Goal: Information Seeking & Learning: Learn about a topic

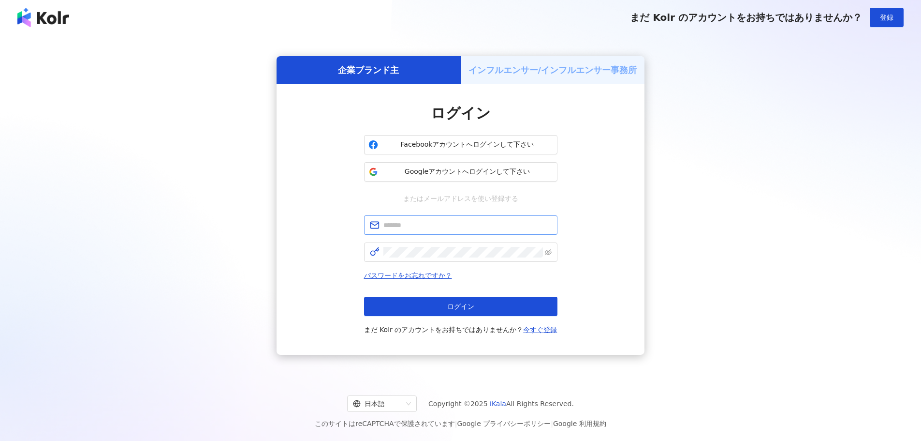
click at [479, 231] on span at bounding box center [460, 224] width 193 height 19
click at [552, 220] on div at bounding box center [552, 220] width 0 height 0
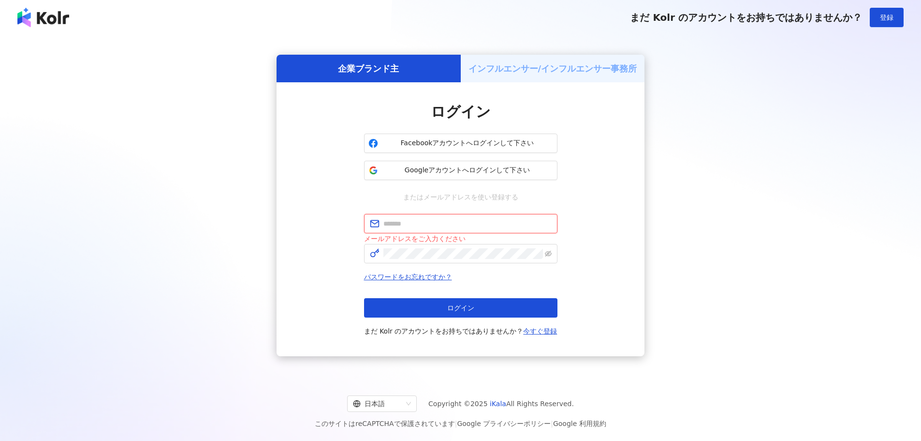
click at [552, 218] on div at bounding box center [552, 218] width 0 height 0
click at [451, 213] on div "ログイン Facebookアカウントへログインして下さい Googleアカウントへログインして下さい またはメールアドレスを使い登録する メールアドレスをご入…" at bounding box center [460, 219] width 193 height 235
click at [450, 224] on input "text" at bounding box center [468, 223] width 168 height 11
type input "**********"
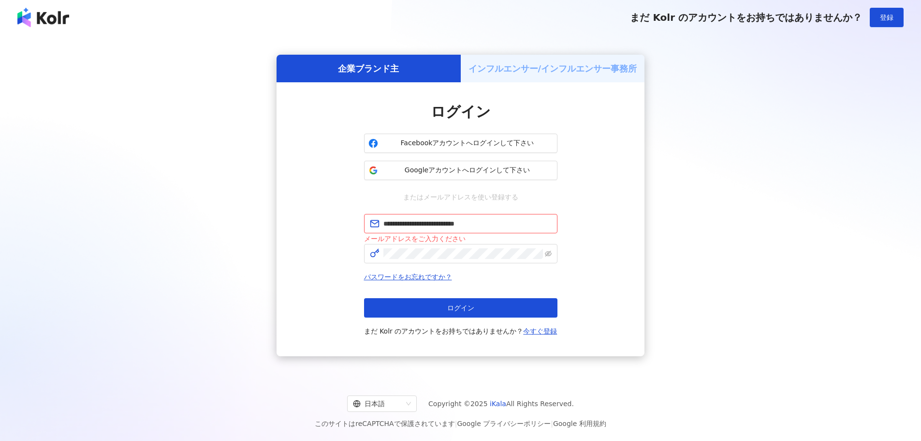
click at [345, 266] on div "**********" at bounding box center [461, 219] width 368 height 274
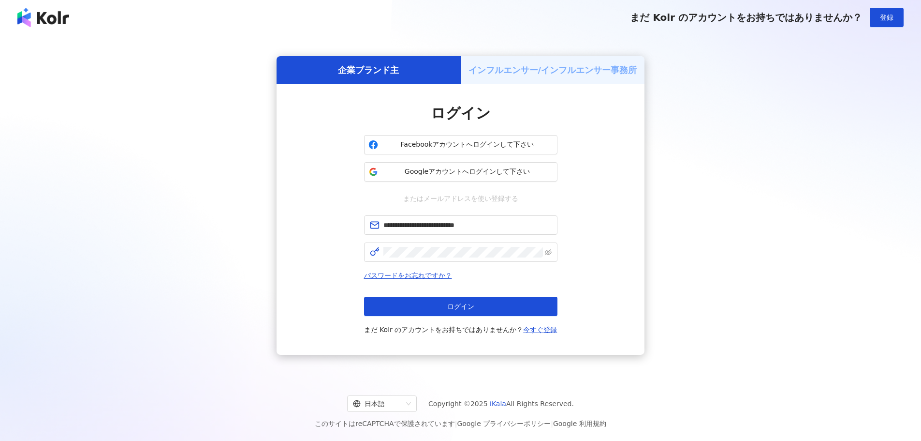
click at [629, 251] on div "**********" at bounding box center [461, 219] width 368 height 271
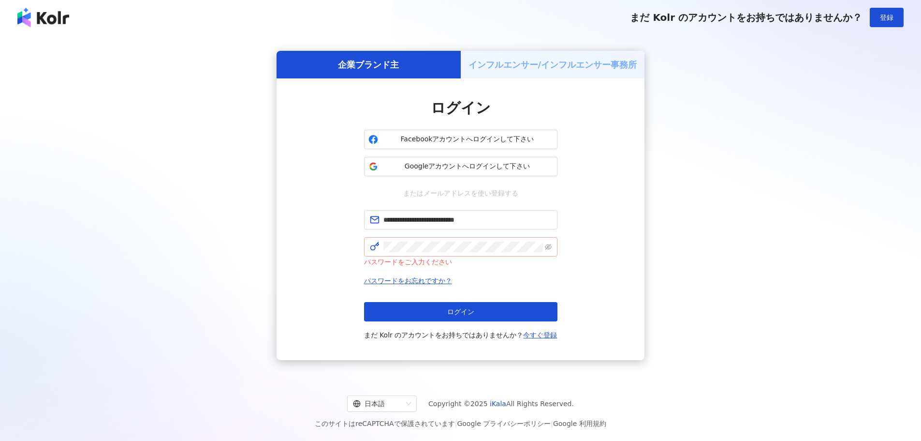
click at [456, 238] on span at bounding box center [460, 246] width 193 height 19
click at [457, 239] on span at bounding box center [460, 246] width 193 height 19
click at [507, 315] on button "ログイン" at bounding box center [460, 311] width 193 height 19
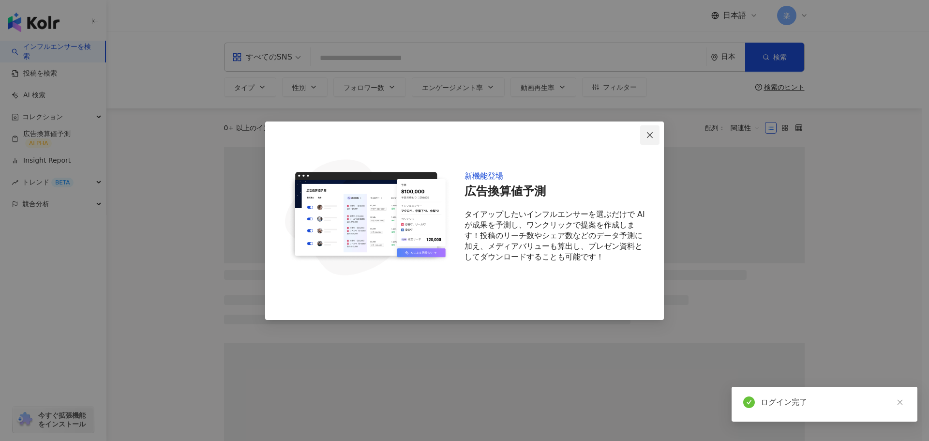
click at [649, 129] on button "Close" at bounding box center [649, 134] width 19 height 19
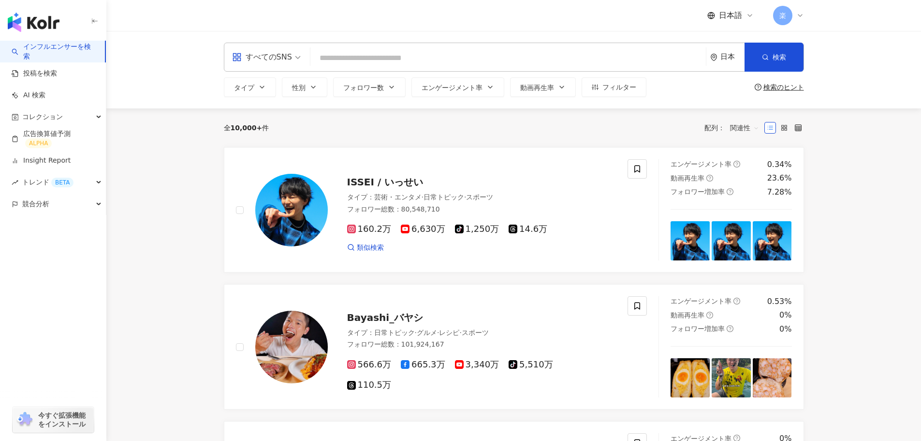
click at [406, 51] on input "search" at bounding box center [508, 58] width 388 height 18
paste input "*********"
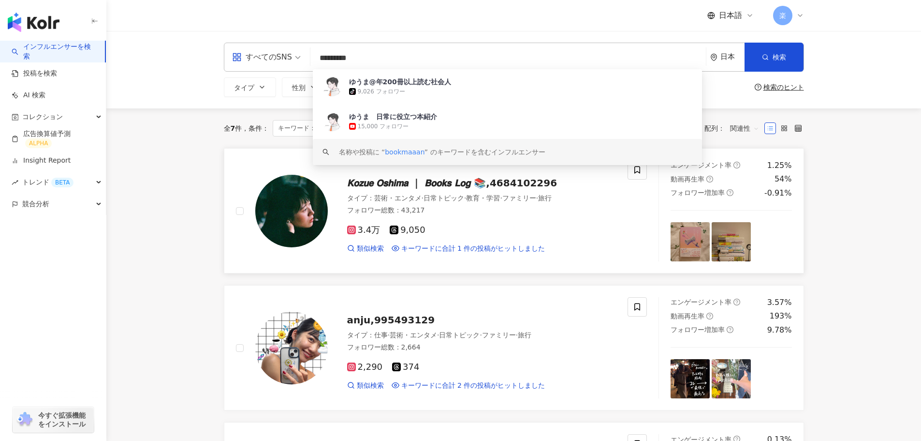
type input "*********"
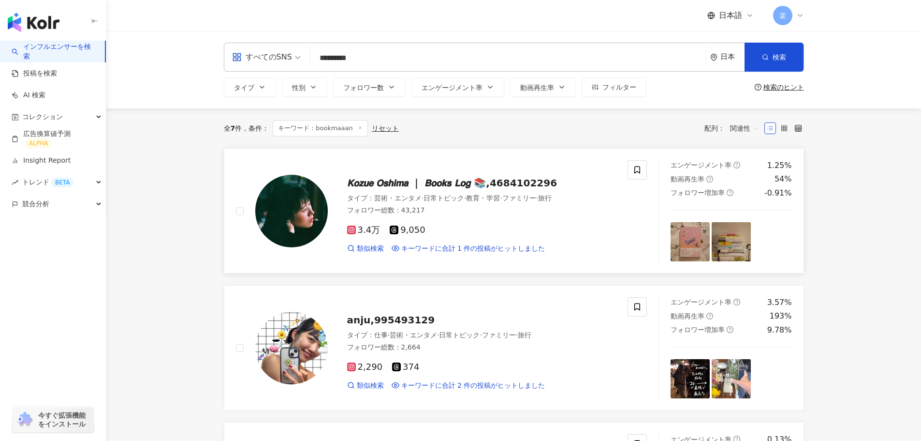
click at [224, 225] on div "𝙆𝙤𝙯𝙪𝙚 𝙊𝙨𝙝𝙞𝙢𝙖 ｜ 𝘽𝙤𝙤𝙠𝙨 𝙇𝙤𝙜 📚,4684102296 タイプ ： 芸術・エンタメ · 日常トピック · 教育・学習 · ファミリー · …" at bounding box center [441, 210] width 435 height 101
click at [394, 46] on div "すべてのSNS ********* 日本 検索 [URL][DOMAIN_NAME] keyword ゆうま@年200冊以上読む社会人 tiktok-icon…" at bounding box center [514, 57] width 580 height 29
click at [372, 63] on input "*********" at bounding box center [508, 58] width 388 height 18
click at [264, 54] on div "すべてのSNS" at bounding box center [262, 56] width 60 height 15
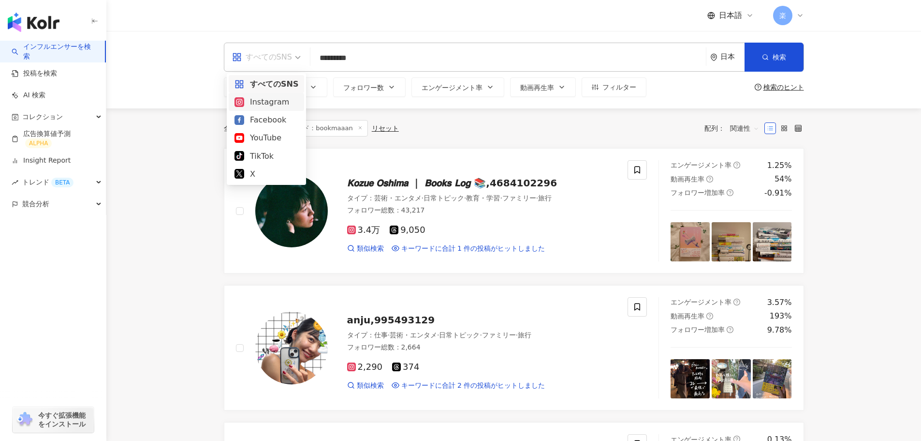
click at [266, 100] on div "Instagram" at bounding box center [267, 102] width 64 height 12
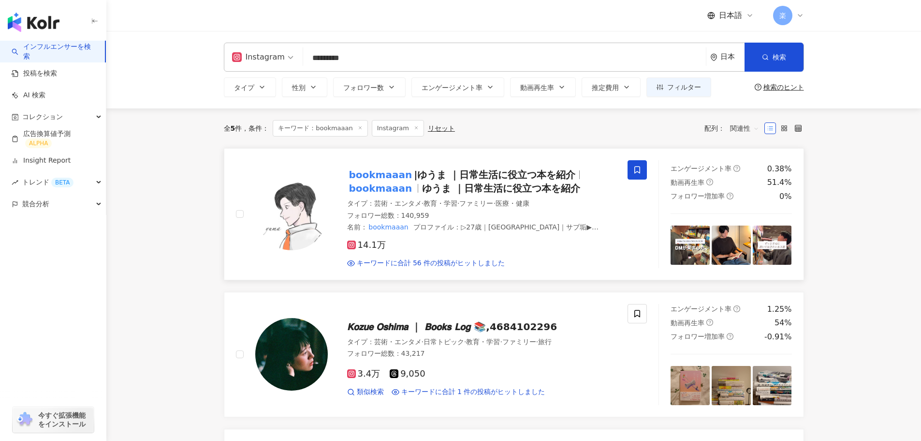
click at [639, 168] on icon at bounding box center [637, 169] width 9 height 9
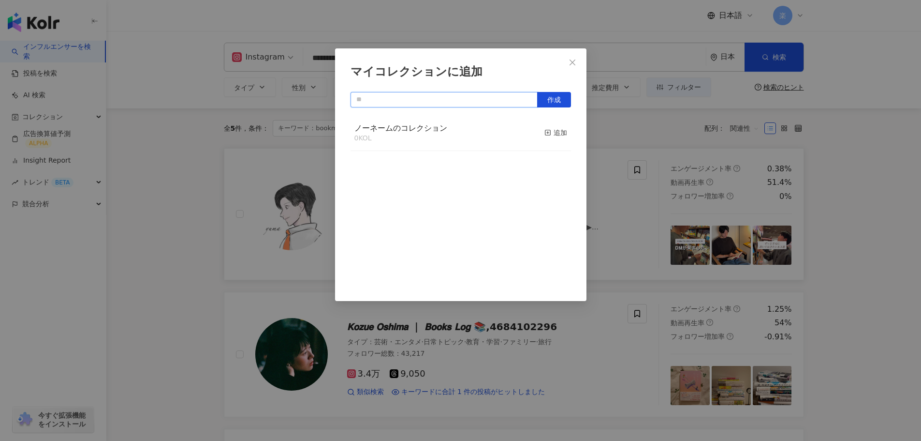
click at [469, 105] on input "text" at bounding box center [444, 99] width 187 height 15
click at [548, 99] on span "作成" at bounding box center [554, 100] width 14 height 8
type input "*********"
click at [565, 62] on span "Close" at bounding box center [572, 63] width 19 height 8
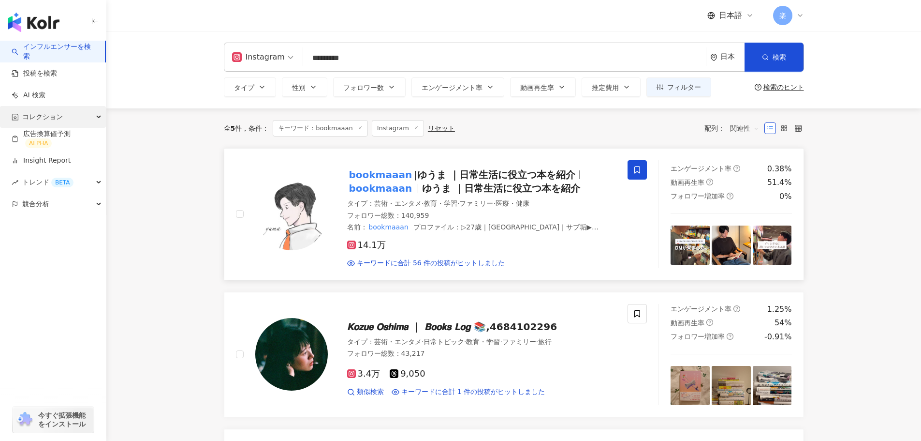
click at [55, 113] on span "コレクション" at bounding box center [42, 117] width 41 height 22
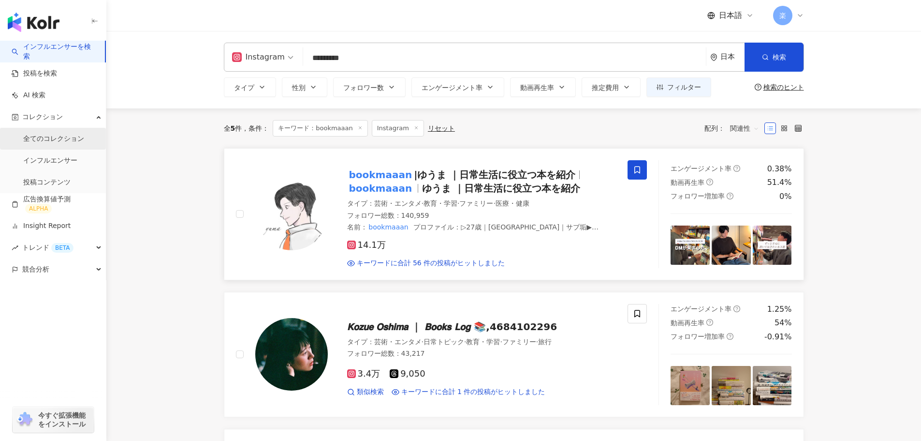
click at [66, 135] on link "全てのコレクション" at bounding box center [53, 139] width 61 height 10
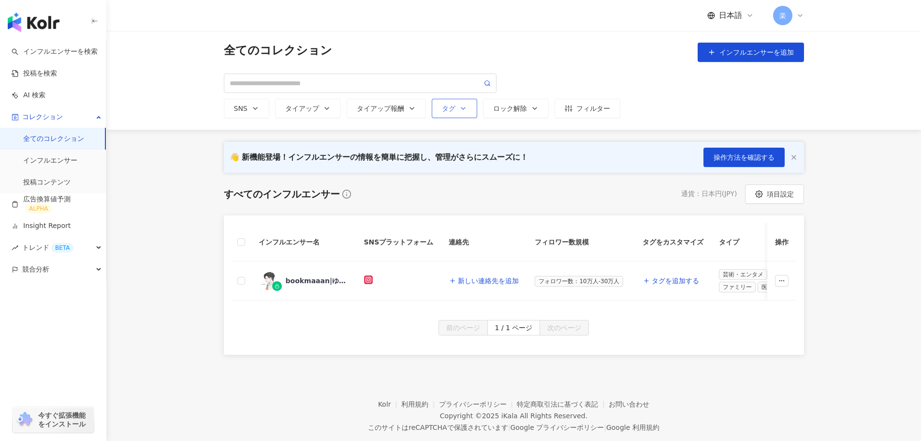
click at [458, 104] on button "タグ" at bounding box center [454, 108] width 45 height 19
click at [394, 110] on div "タイアップ報酬" at bounding box center [386, 108] width 59 height 8
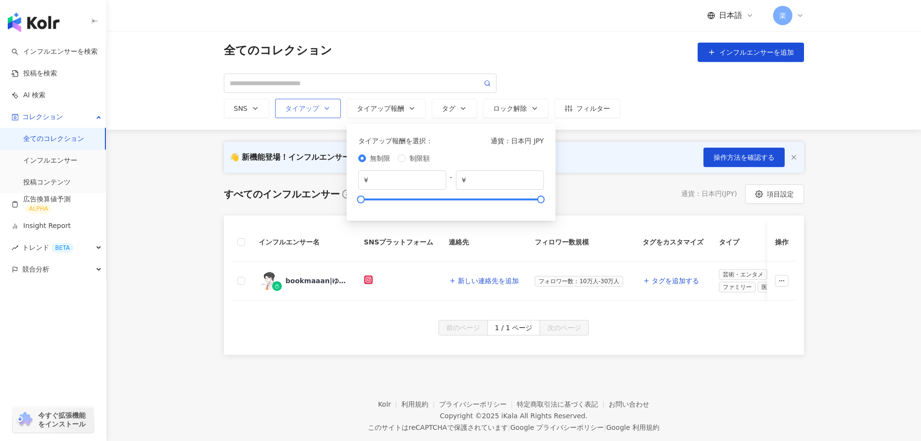
click at [311, 104] on div "タイアップ" at bounding box center [307, 108] width 45 height 8
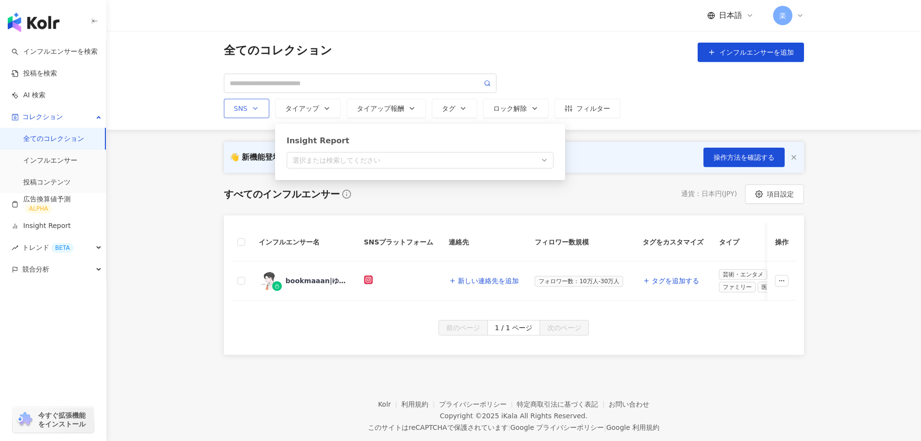
click at [247, 113] on button "SNS" at bounding box center [246, 108] width 45 height 19
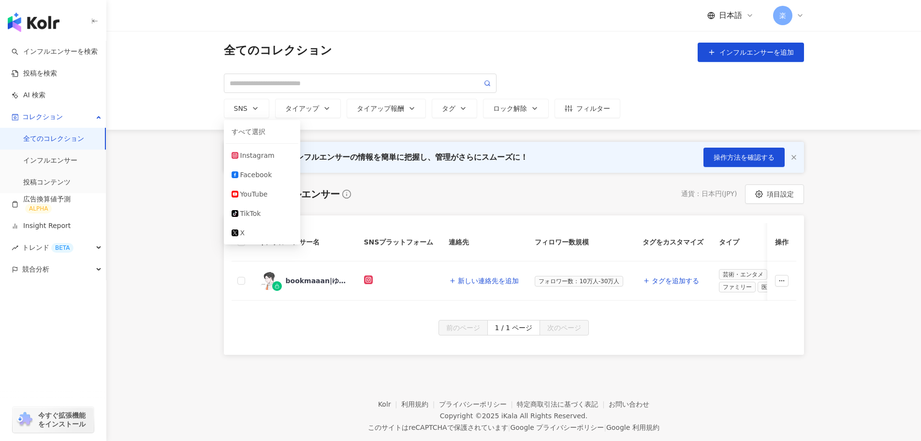
click at [746, 89] on div "SNS すべて選択 Instagram Facebook YouTube tiktok-icon TikTok X タイアップ Insight Report …" at bounding box center [514, 96] width 580 height 44
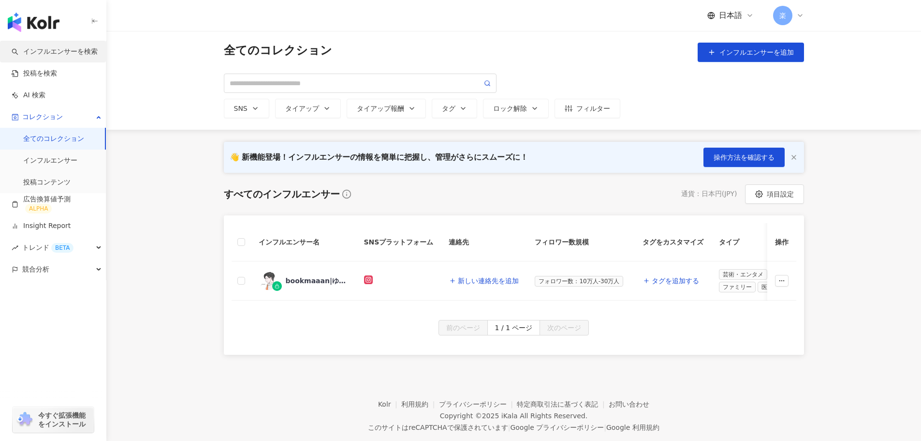
click at [39, 48] on link "インフルエンサーを検索" at bounding box center [55, 52] width 86 height 10
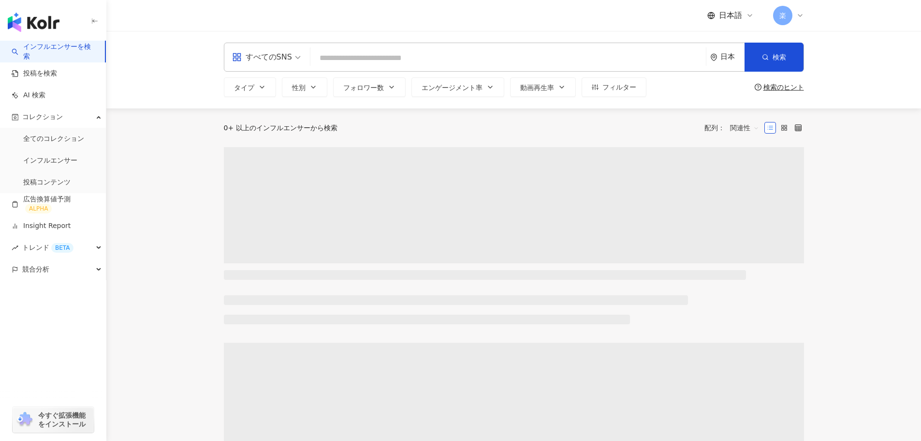
click at [340, 39] on div "すべてのSNS 日本 検索 タイプ 性別 フォロワー数 エンゲージメント率 動画再生率 フィルター 検索のヒント" at bounding box center [513, 69] width 815 height 77
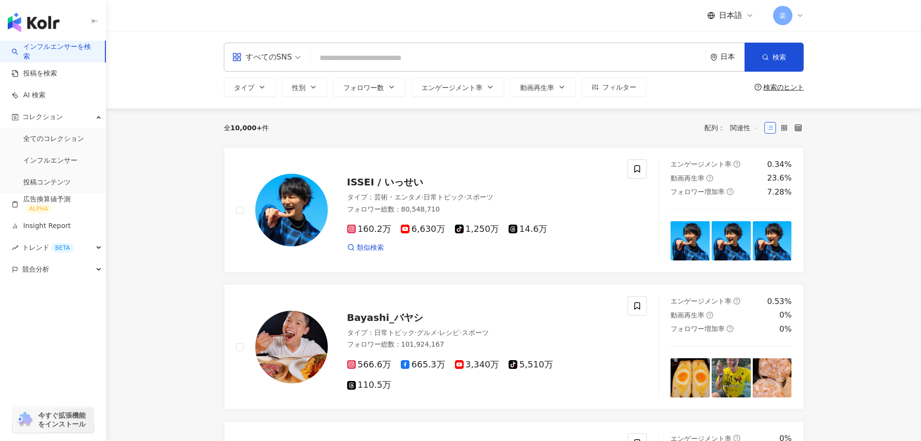
click at [538, 54] on input "search" at bounding box center [508, 58] width 388 height 18
paste input "**********"
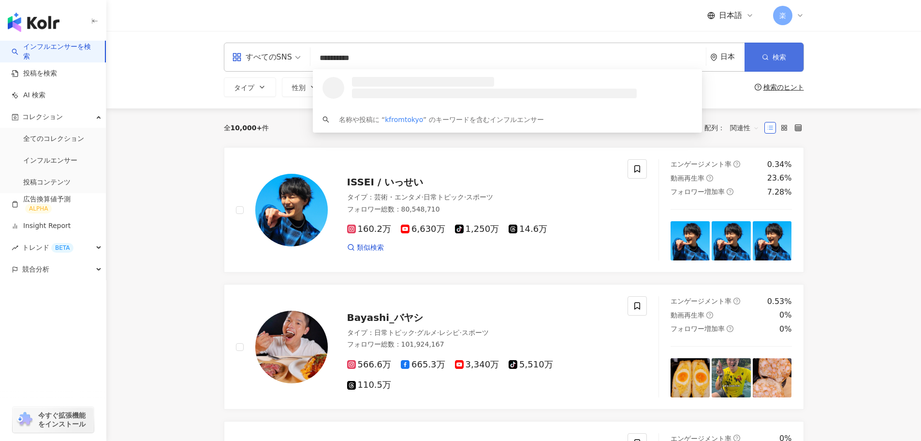
type input "**********"
click at [763, 56] on circle "button" at bounding box center [765, 57] width 4 height 4
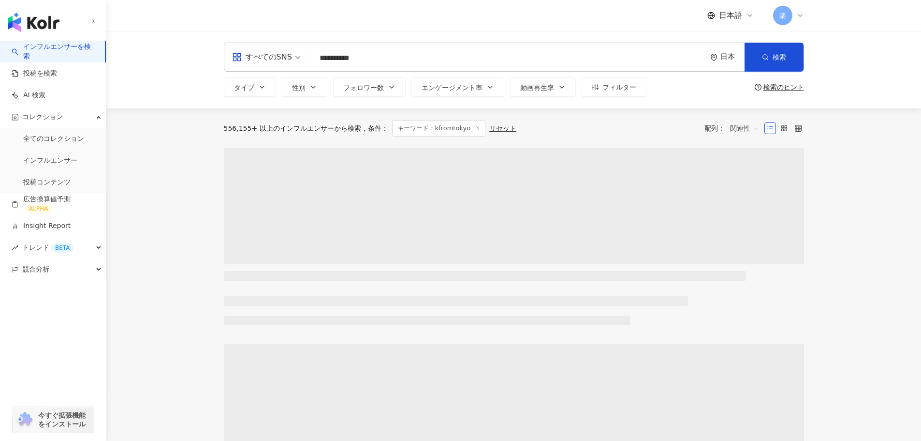
click at [275, 52] on div "すべてのSNS" at bounding box center [262, 56] width 60 height 15
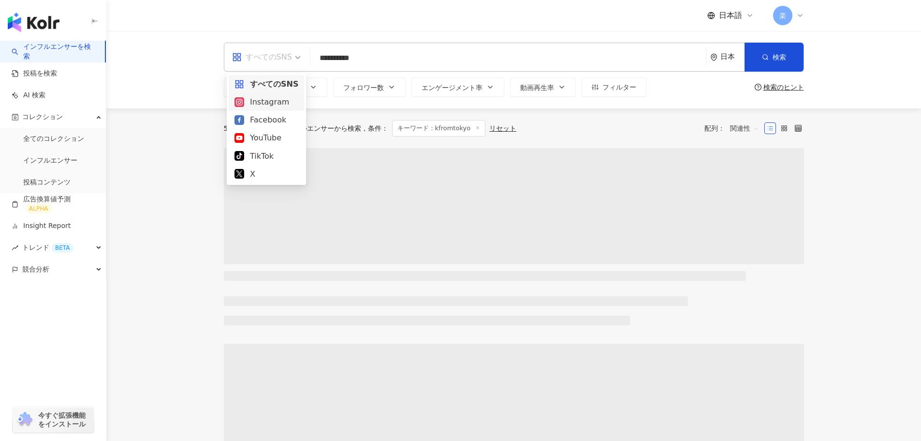
click at [270, 101] on div "Instagram" at bounding box center [267, 102] width 64 height 12
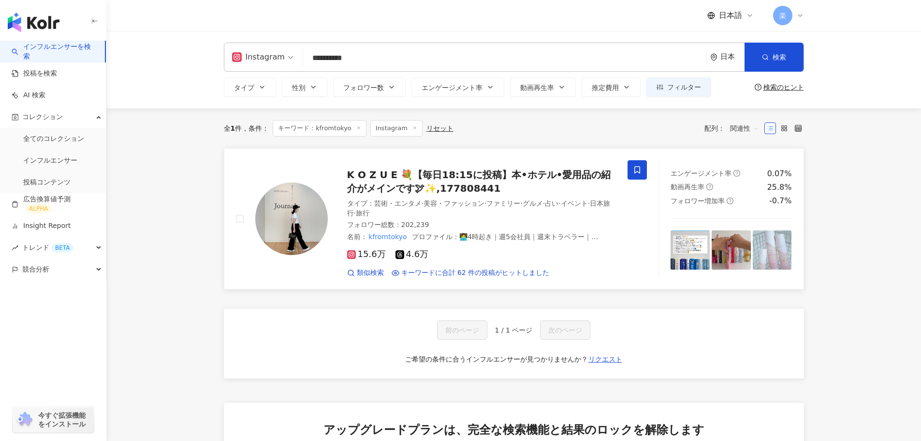
click at [640, 165] on icon at bounding box center [637, 169] width 9 height 9
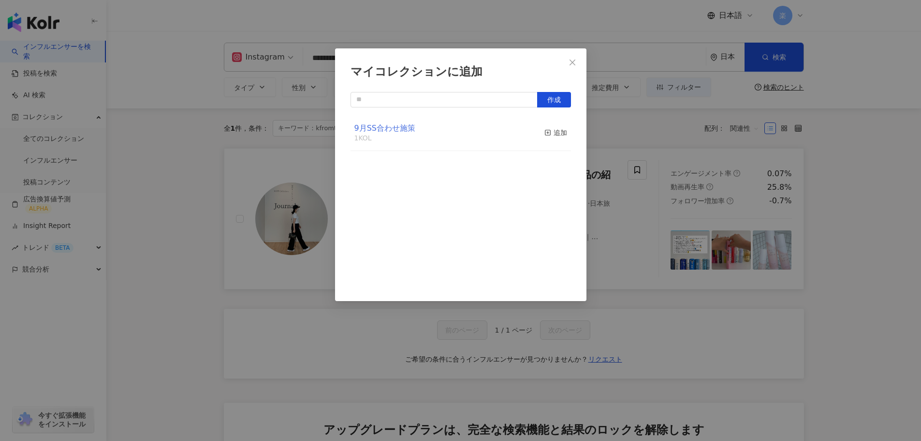
click at [399, 124] on span "9月SS合わせ施策" at bounding box center [385, 127] width 61 height 9
click at [545, 130] on icon "button" at bounding box center [548, 132] width 7 height 7
click at [577, 67] on button "Close" at bounding box center [572, 62] width 19 height 19
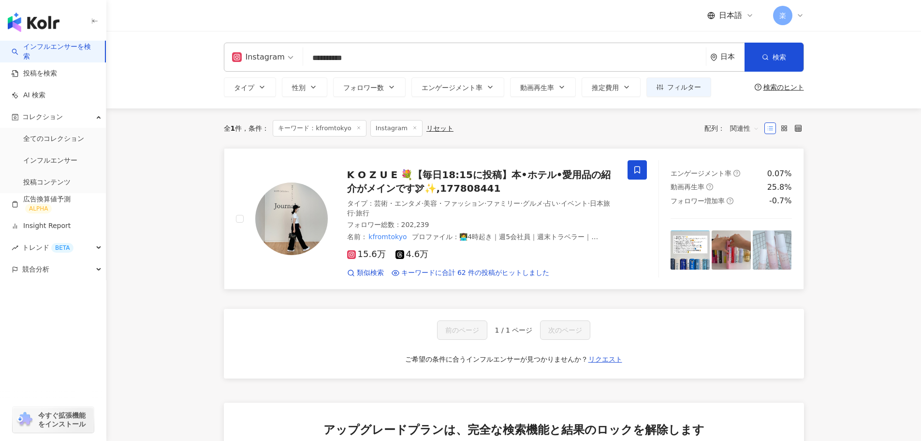
drag, startPoint x: 357, startPoint y: 45, endPoint x: 256, endPoint y: 75, distance: 105.9
click at [256, 75] on div "**********" at bounding box center [514, 70] width 619 height 54
click at [33, 165] on link "インフルエンサー" at bounding box center [50, 161] width 54 height 10
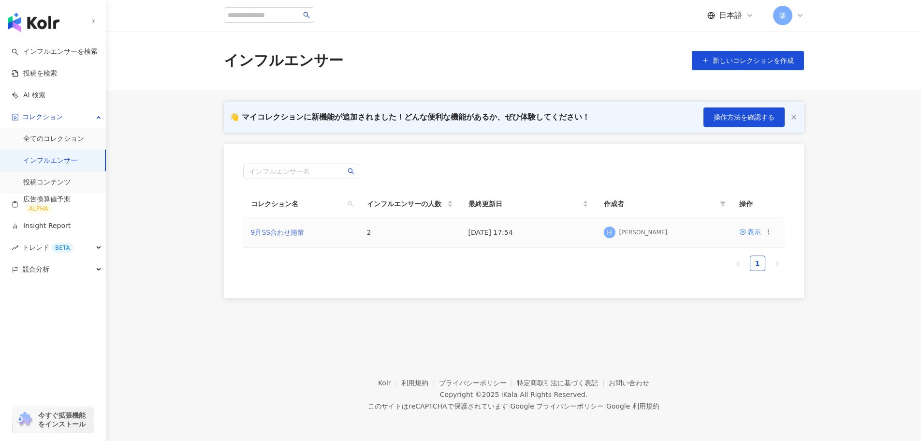
click at [297, 230] on link "9月SS合わせ施策" at bounding box center [278, 232] width 54 height 8
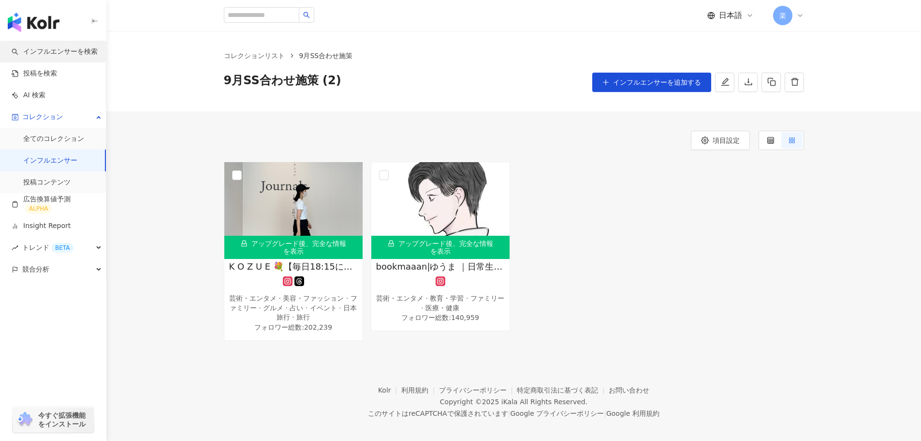
click at [64, 52] on link "インフルエンサーを検索" at bounding box center [55, 52] width 86 height 10
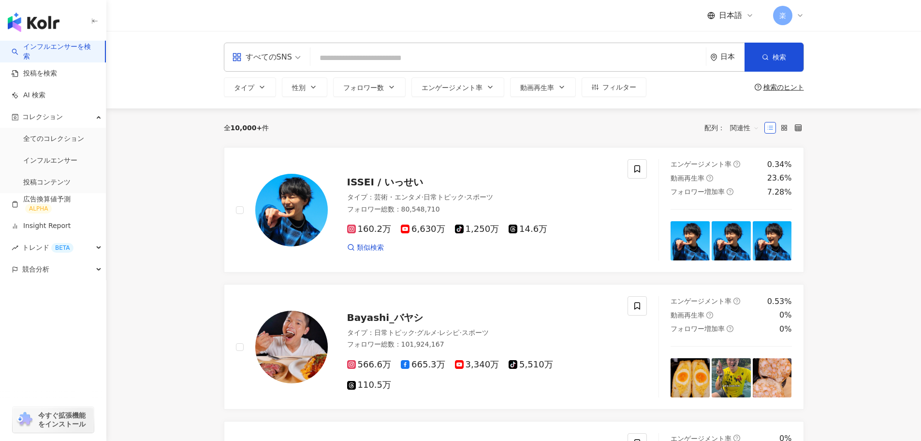
click at [295, 68] on span at bounding box center [266, 57] width 69 height 28
click at [269, 92] on div "すべてのSNS" at bounding box center [266, 84] width 75 height 18
click at [256, 43] on div "all すべてのSNS 日本 検索" at bounding box center [514, 57] width 580 height 29
click at [274, 63] on div "すべてのSNS" at bounding box center [262, 56] width 60 height 15
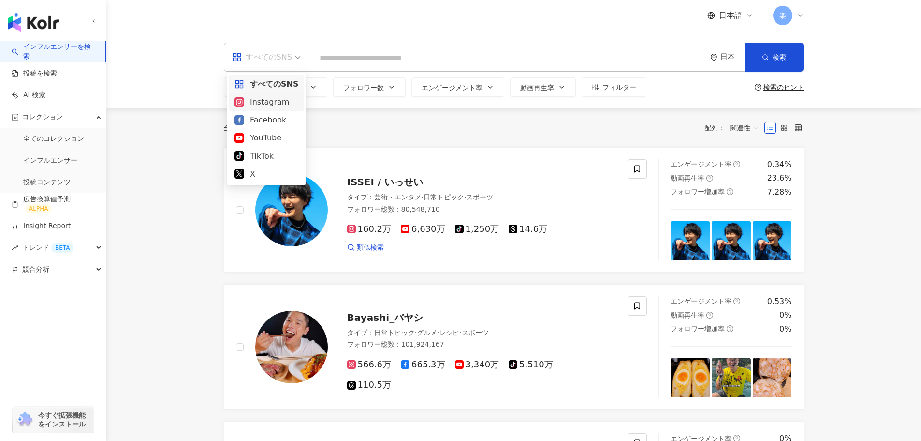
click at [268, 97] on div "Instagram" at bounding box center [267, 102] width 64 height 12
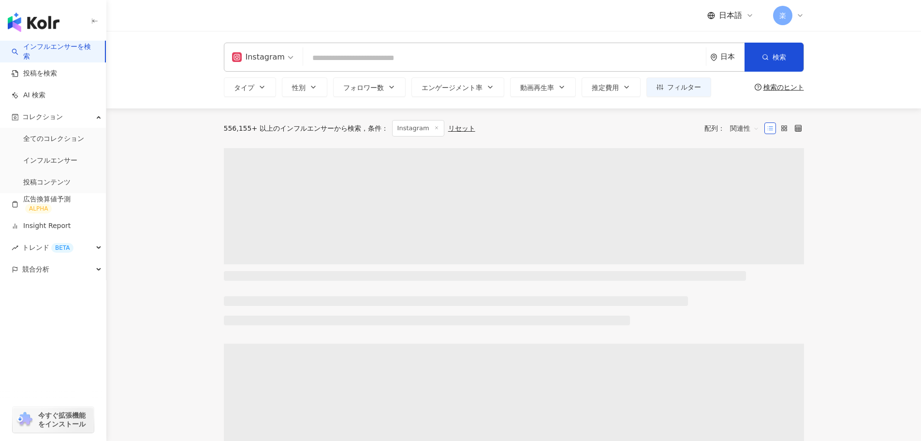
click at [363, 62] on input "search" at bounding box center [504, 58] width 395 height 18
paste input "**********"
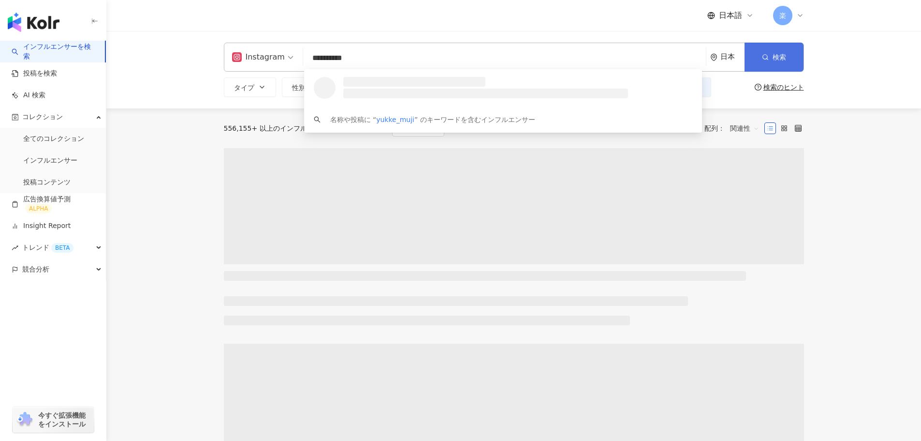
click at [750, 56] on button "検索" at bounding box center [774, 57] width 59 height 29
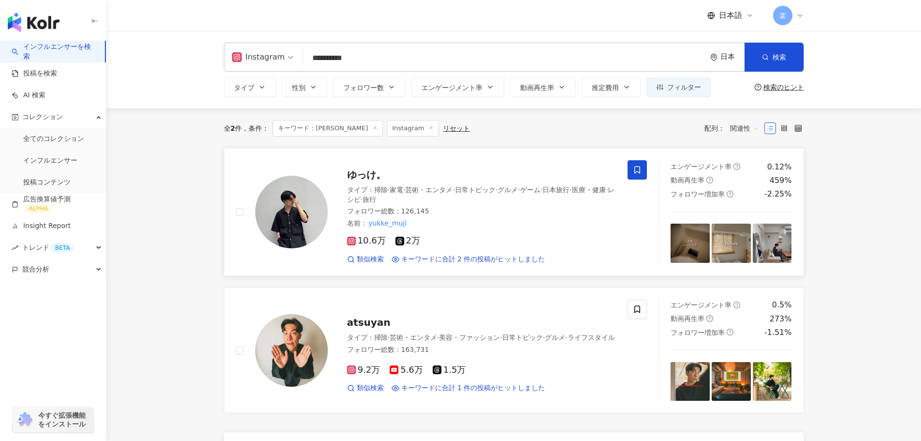
click at [633, 170] on icon at bounding box center [637, 169] width 9 height 9
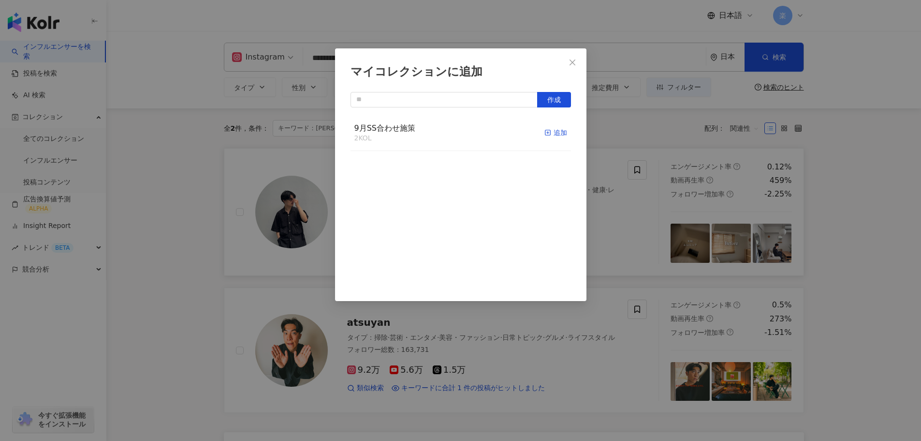
click at [556, 133] on div "追加" at bounding box center [556, 132] width 23 height 11
click at [567, 59] on span "Close" at bounding box center [572, 63] width 19 height 8
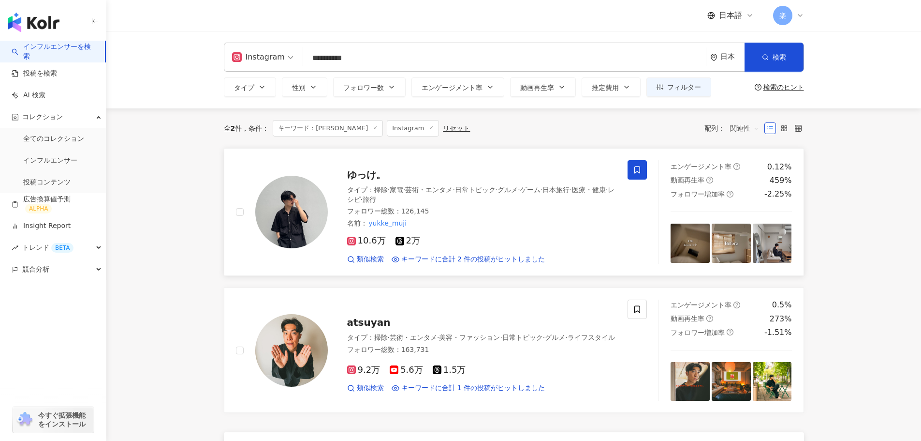
click at [479, 61] on input "**********" at bounding box center [504, 58] width 395 height 18
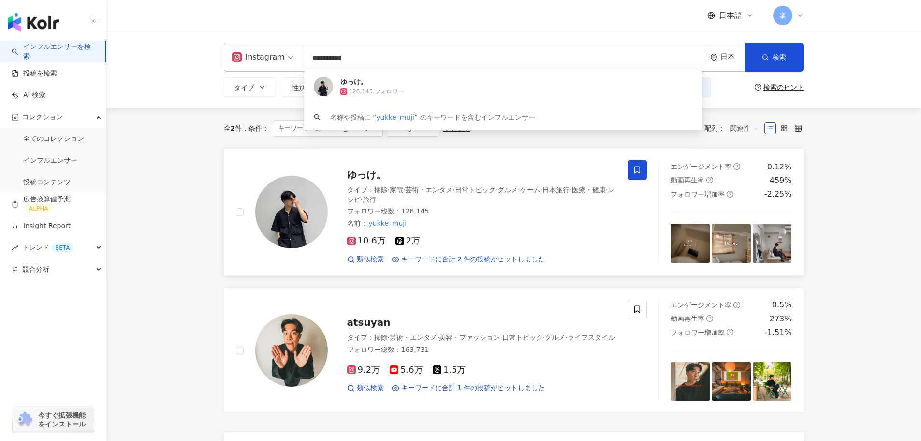
paste input "search"
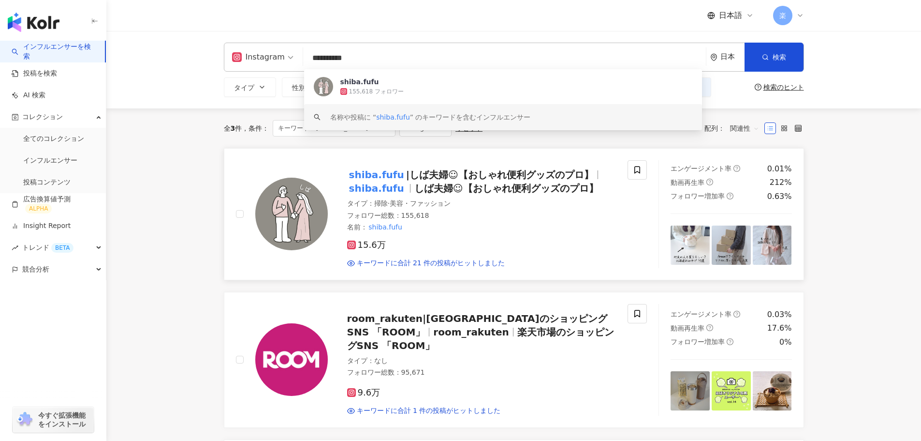
click at [636, 159] on link "shiba.fufu |しば夫婦☺︎【おしゃれ便利グッズのプロ】 shiba.fufu しば夫婦☺︎【おしゃれ便利グッズのプロ】 タイプ ： 掃除 · 美容・…" at bounding box center [514, 214] width 580 height 132
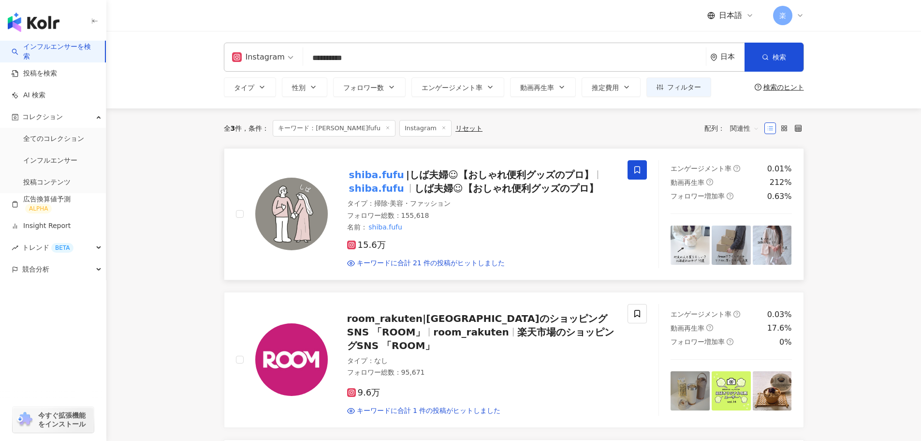
click at [635, 171] on icon at bounding box center [638, 169] width 6 height 7
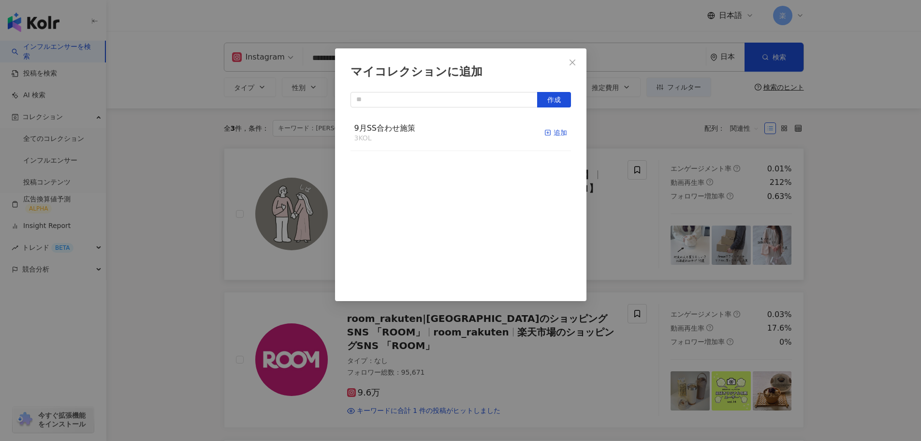
click at [545, 134] on rect "button" at bounding box center [547, 132] width 5 height 5
click at [570, 63] on icon "close" at bounding box center [573, 63] width 8 height 8
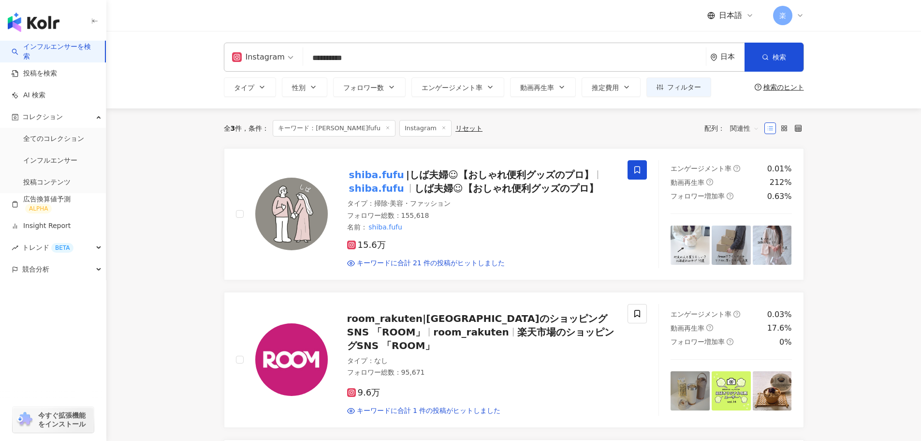
click at [420, 48] on div "**********" at bounding box center [514, 57] width 580 height 29
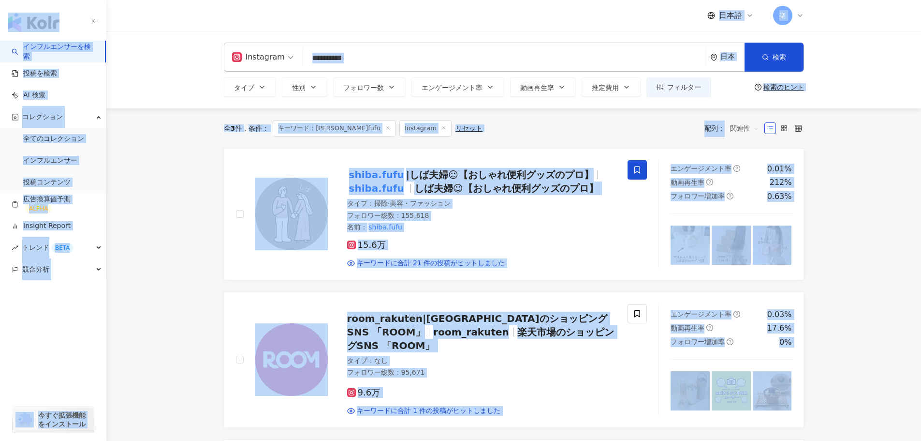
click at [422, 51] on input "**********" at bounding box center [504, 58] width 395 height 18
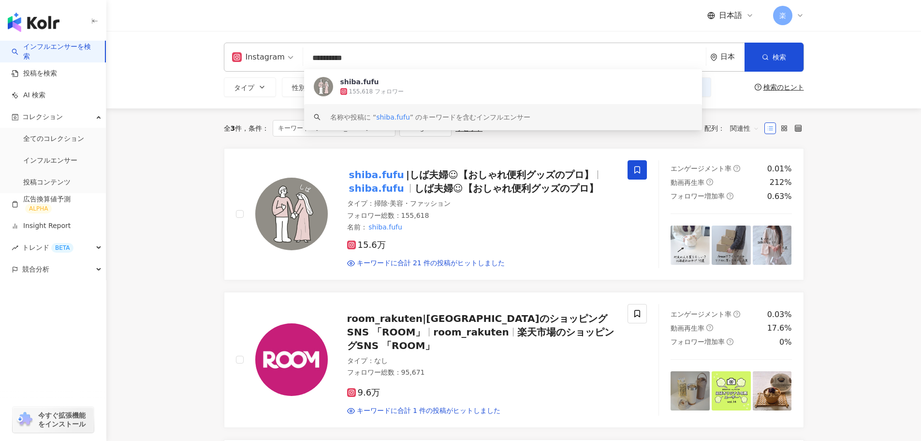
paste input "**"
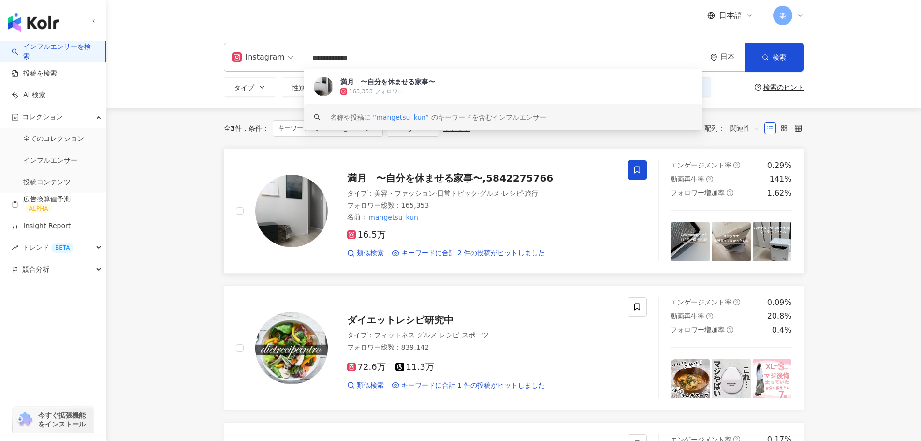
click at [628, 170] on span at bounding box center [637, 169] width 19 height 19
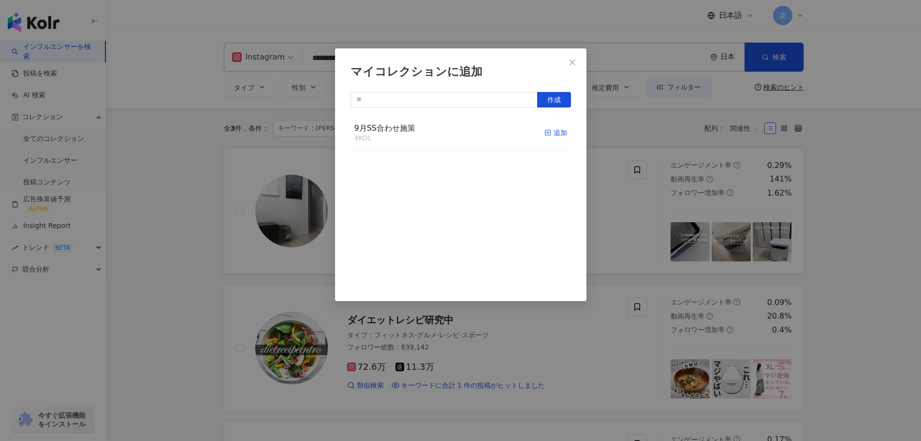
click at [557, 136] on div "追加" at bounding box center [556, 132] width 23 height 11
click at [575, 57] on button "Close" at bounding box center [572, 62] width 19 height 19
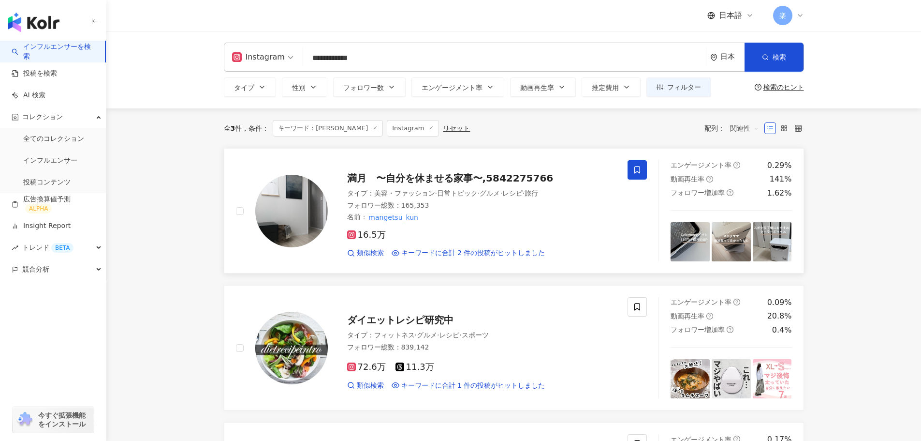
click at [505, 53] on input "**********" at bounding box center [504, 58] width 395 height 18
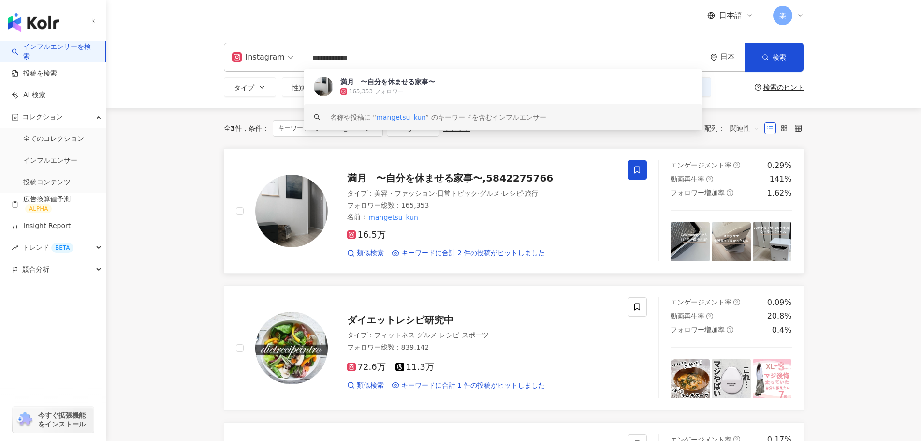
paste input "search"
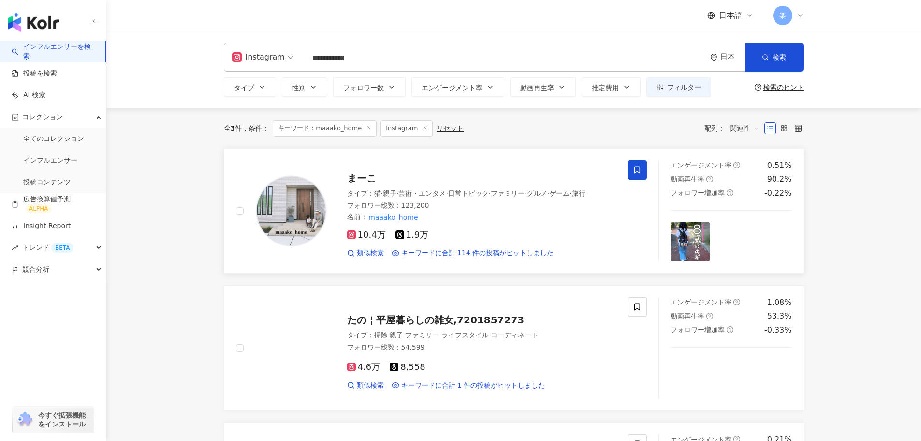
click at [640, 168] on icon at bounding box center [638, 169] width 6 height 7
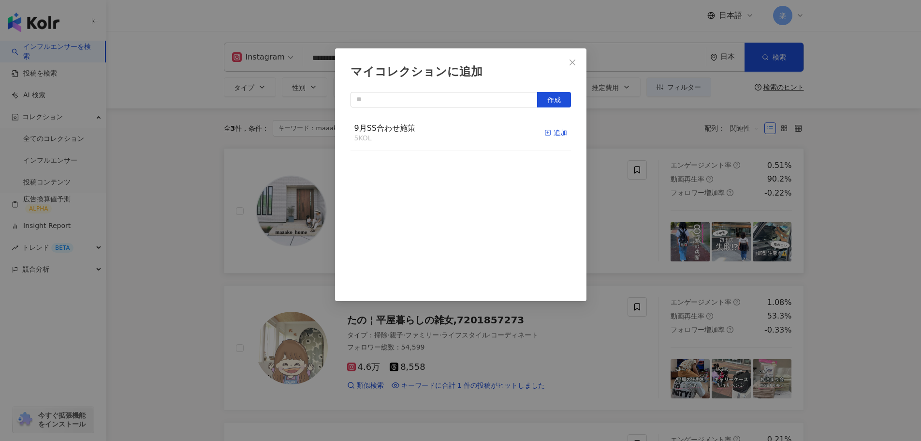
click at [552, 134] on div "追加" at bounding box center [556, 132] width 23 height 11
click at [575, 59] on icon "close" at bounding box center [573, 63] width 8 height 8
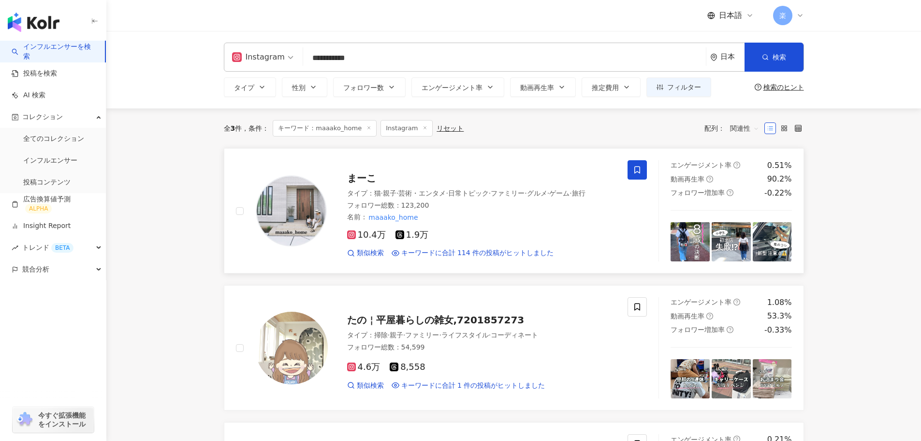
click at [542, 61] on input "**********" at bounding box center [504, 58] width 395 height 18
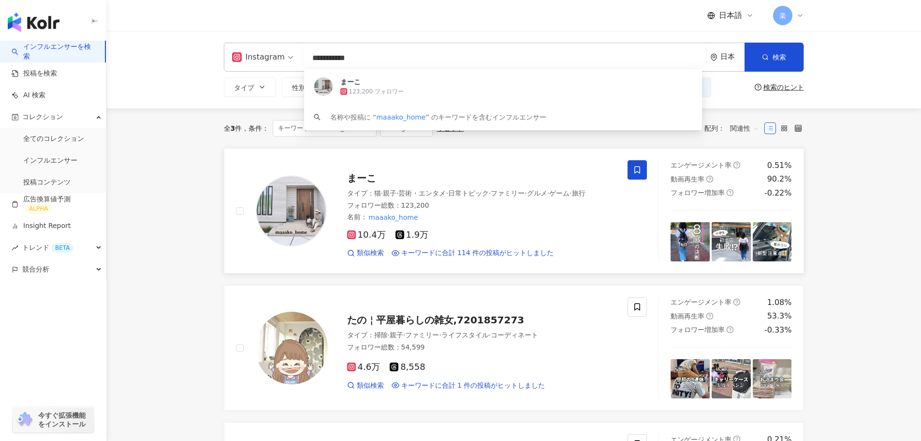
paste input "search"
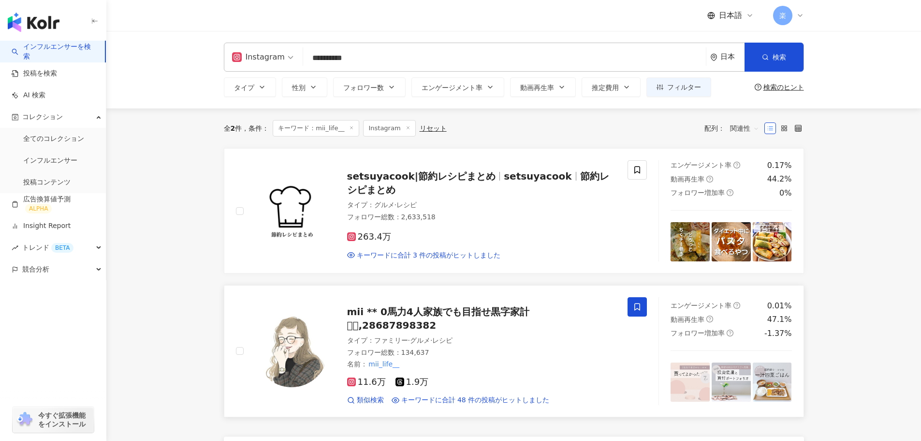
click at [631, 305] on span at bounding box center [637, 306] width 19 height 19
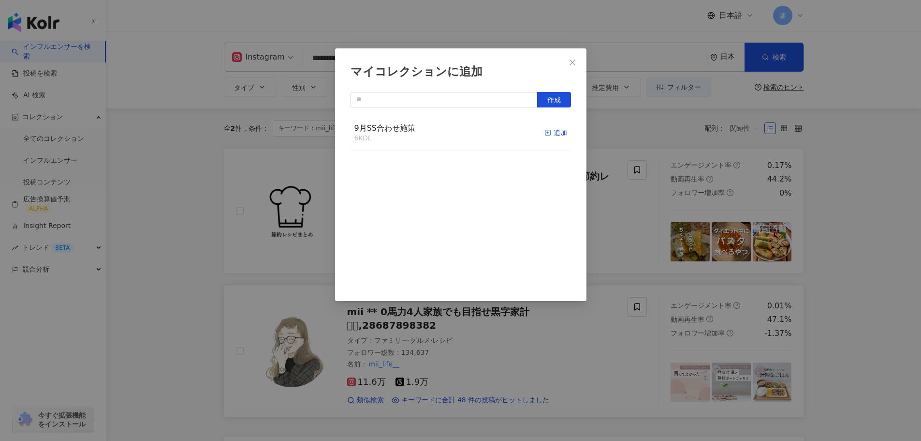
click at [550, 134] on div "追加" at bounding box center [556, 132] width 23 height 11
click at [572, 61] on icon "close" at bounding box center [573, 62] width 6 height 6
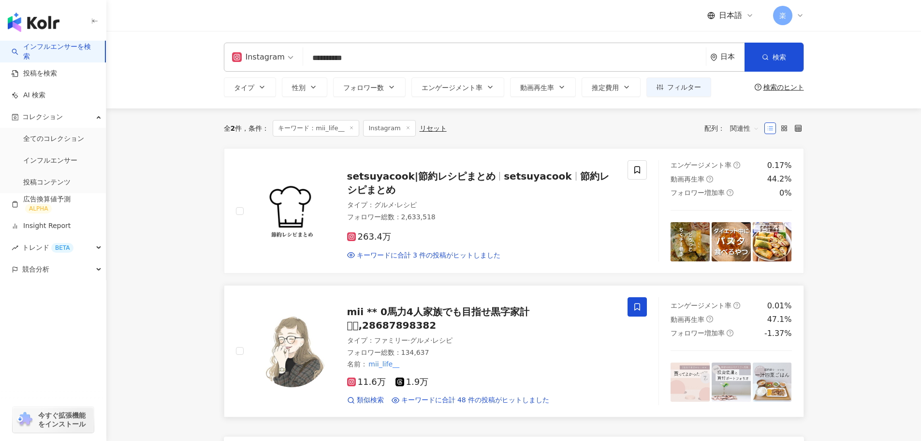
click at [551, 50] on input "**********" at bounding box center [504, 58] width 395 height 18
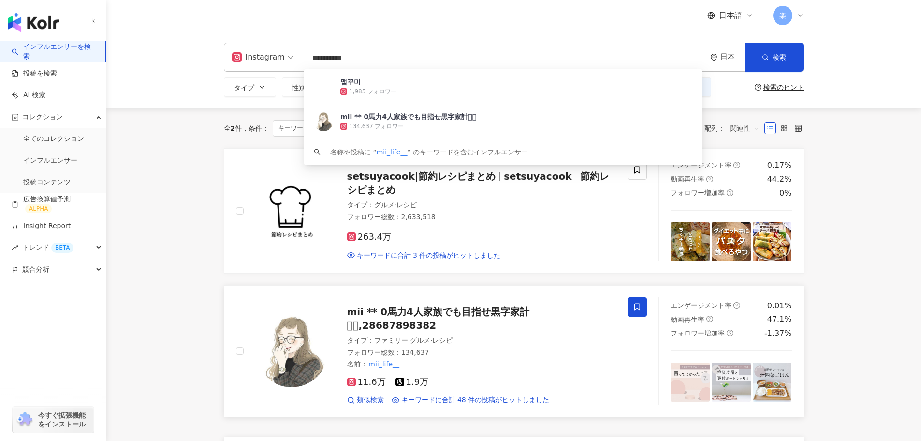
paste input "*"
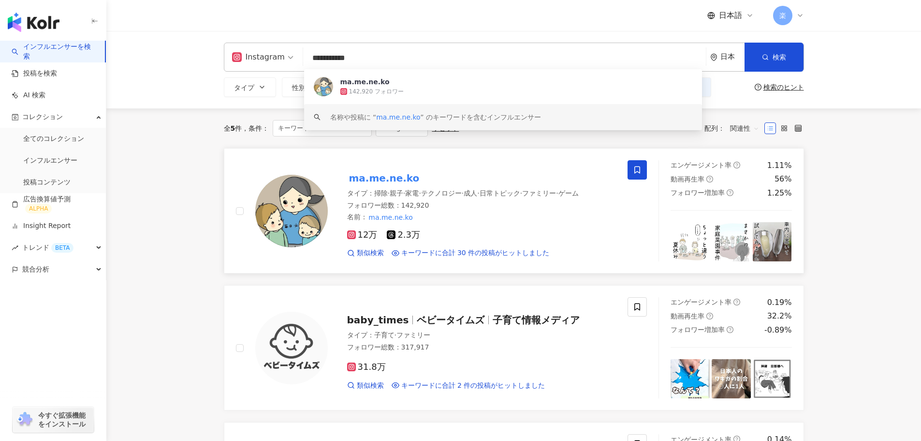
click at [632, 169] on span at bounding box center [637, 169] width 19 height 19
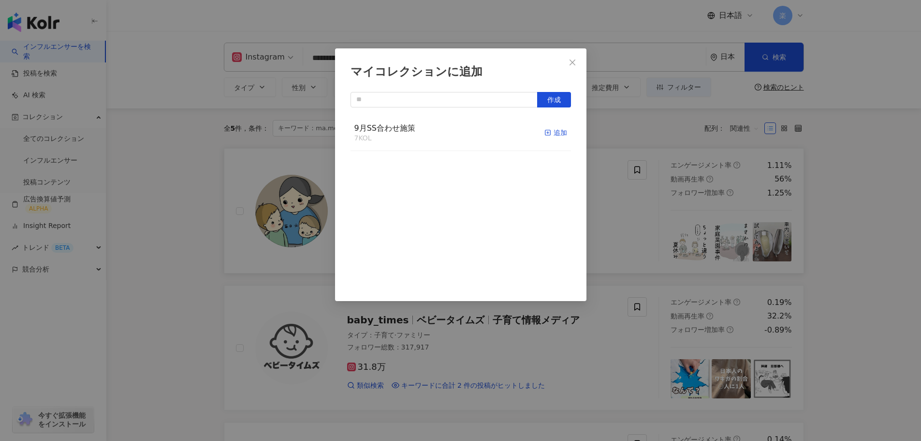
click at [547, 132] on div "追加" at bounding box center [556, 132] width 23 height 11
click at [573, 58] on button "Close" at bounding box center [572, 62] width 19 height 19
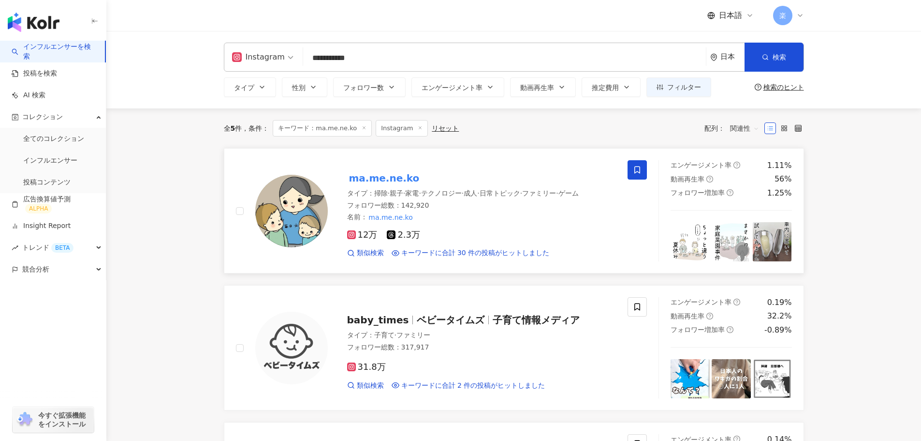
click at [545, 50] on input "**********" at bounding box center [504, 58] width 395 height 18
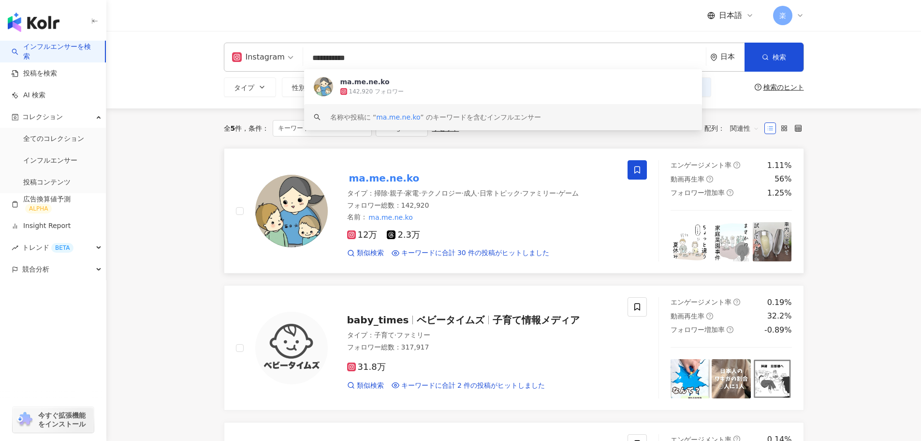
paste input "search"
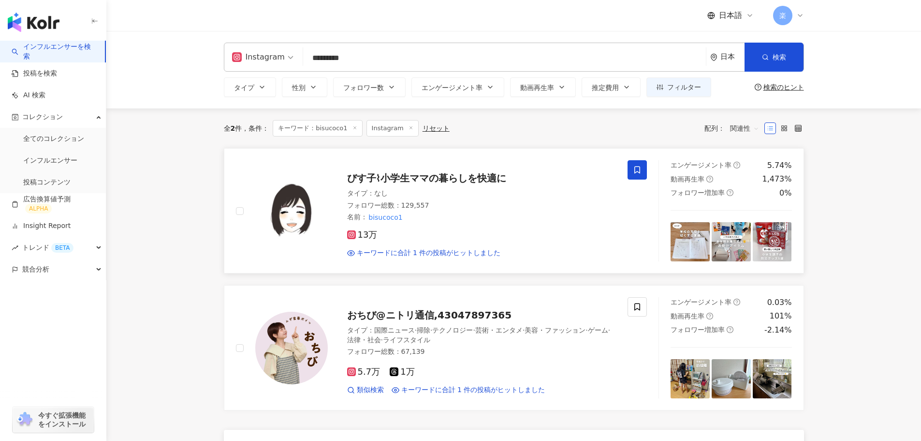
click at [631, 170] on span at bounding box center [637, 169] width 19 height 19
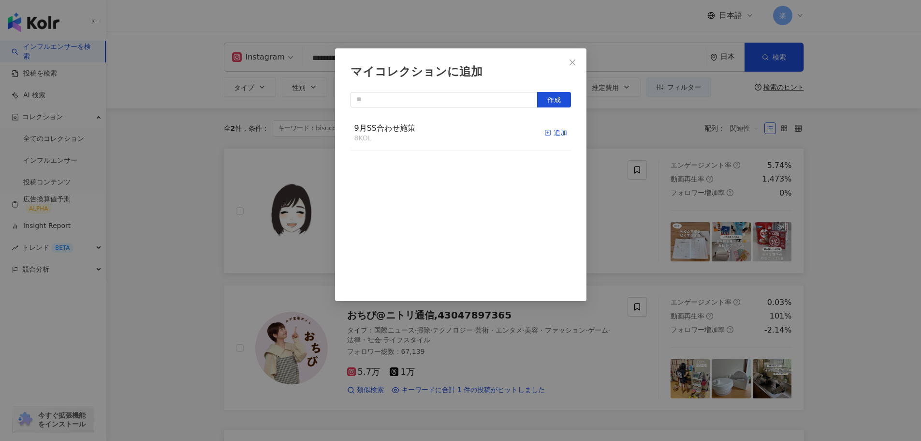
click at [547, 133] on line "button" at bounding box center [548, 133] width 2 height 0
click at [572, 62] on icon "close" at bounding box center [573, 62] width 6 height 6
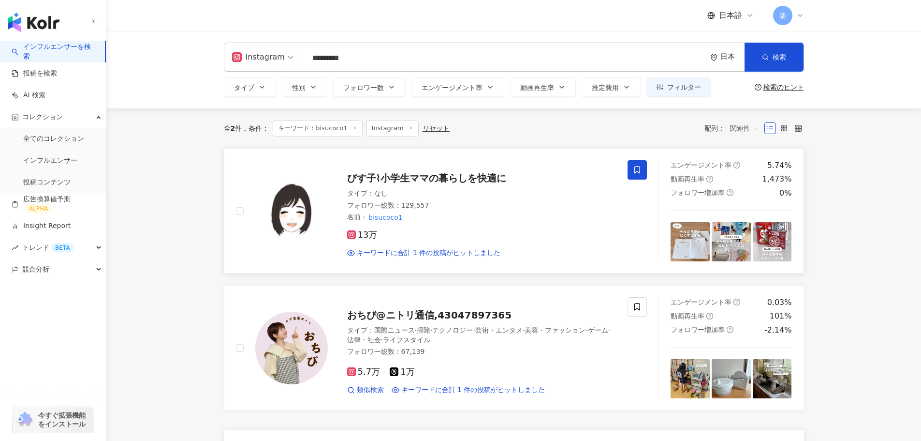
click at [349, 59] on input "*********" at bounding box center [504, 58] width 395 height 18
paste input "*"
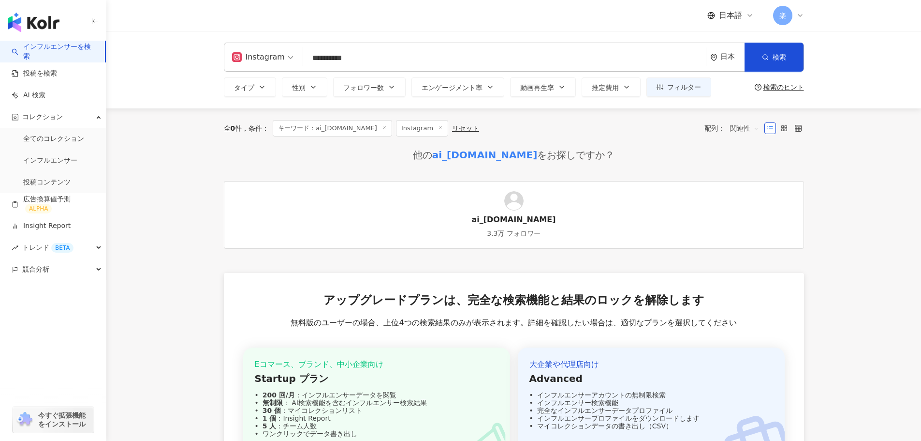
click at [373, 56] on input "**********" at bounding box center [504, 58] width 395 height 18
type input "**********"
click at [495, 146] on div "全 0 件 条件 ： キーワード：ai_[DOMAIN_NAME] Instagram リセット 配列： 関連性" at bounding box center [514, 128] width 580 height 40
click at [522, 215] on div "ai_[DOMAIN_NAME]" at bounding box center [514, 219] width 84 height 11
click at [39, 136] on link "全てのコレクション" at bounding box center [53, 139] width 61 height 10
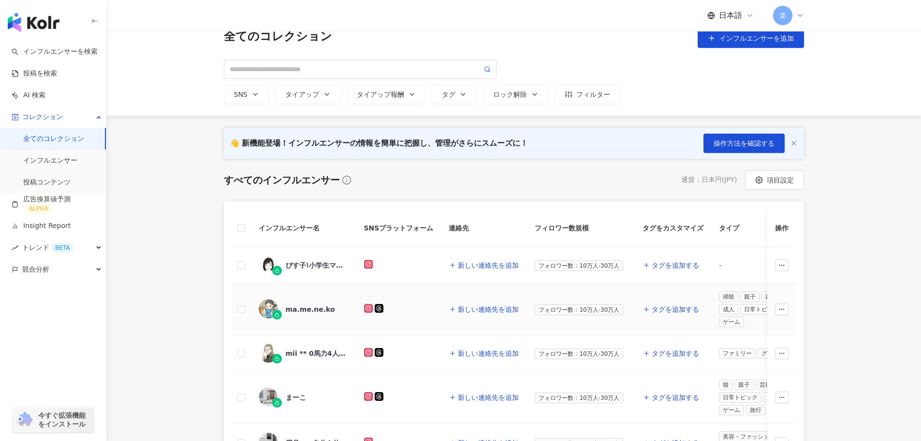
scroll to position [15, 0]
click at [569, 76] on div "SNS タイアップ タイアップ報酬 タグ ロック解除 フィルター" at bounding box center [514, 81] width 580 height 44
click at [576, 96] on div "フィルター" at bounding box center [587, 94] width 45 height 8
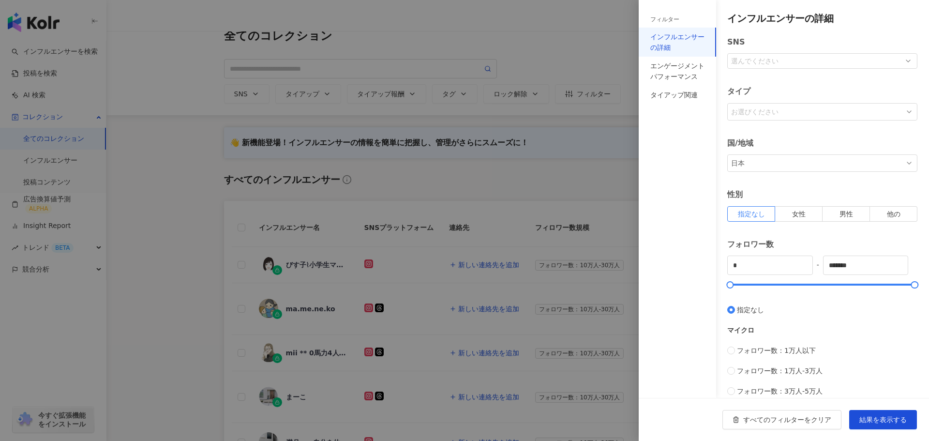
click at [758, 107] on div "お選びください" at bounding box center [816, 111] width 174 height 15
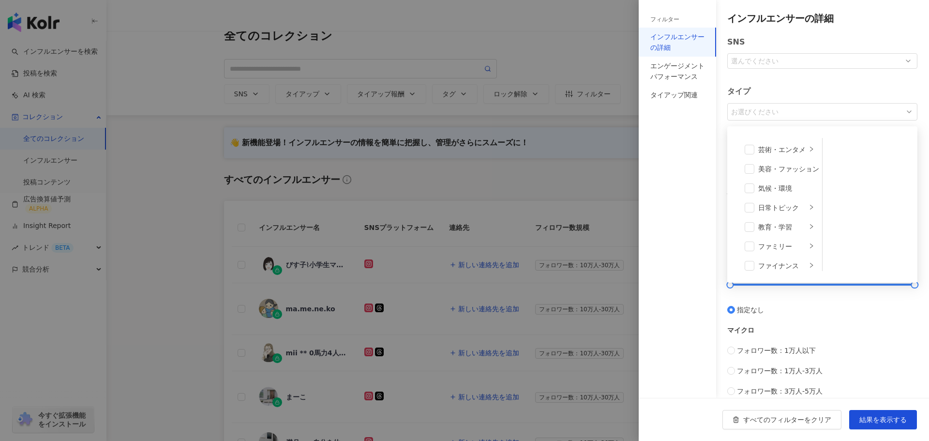
click at [545, 159] on div at bounding box center [464, 220] width 929 height 441
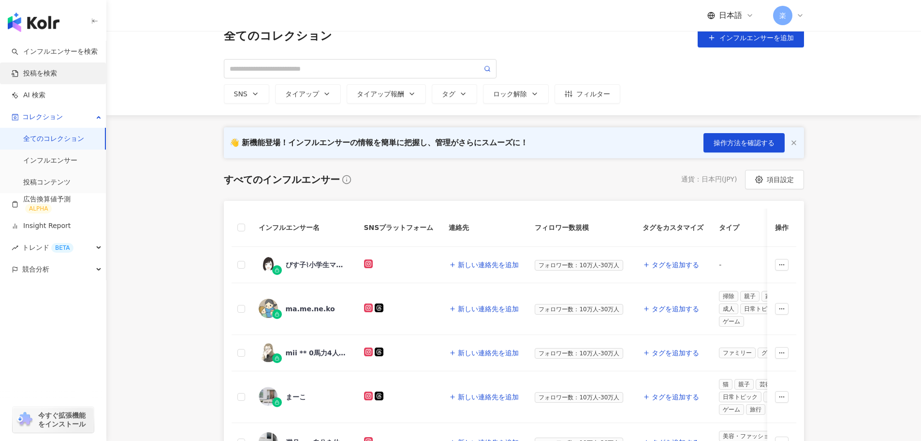
click at [57, 74] on link "投稿を検索" at bounding box center [34, 74] width 45 height 10
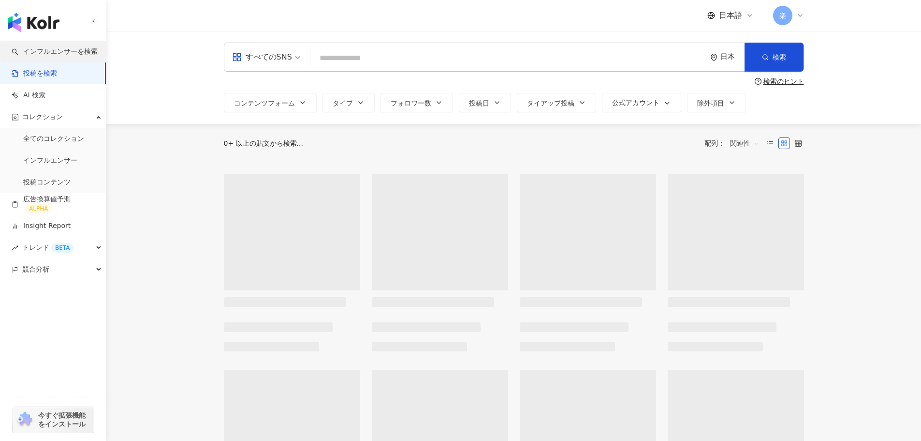
click at [55, 47] on link "インフルエンサーを検索" at bounding box center [55, 52] width 86 height 10
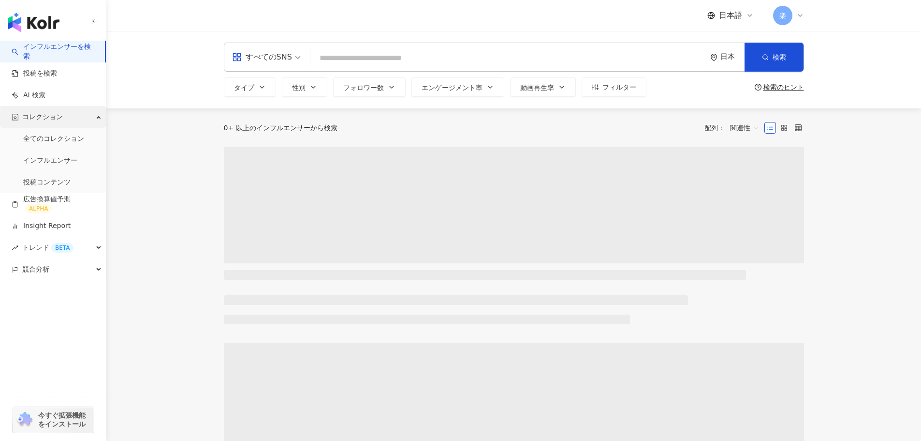
click at [58, 120] on span "コレクション" at bounding box center [42, 117] width 41 height 22
click at [67, 117] on div "コレクション" at bounding box center [53, 117] width 106 height 22
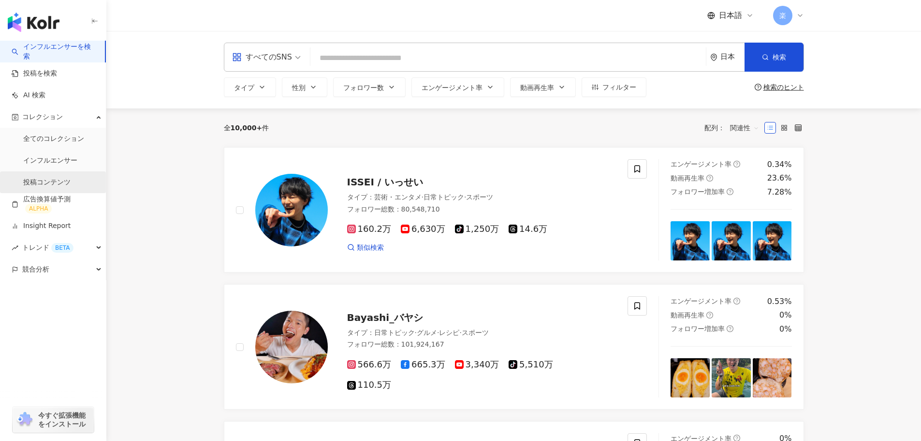
click at [66, 179] on link "投稿コンテンツ" at bounding box center [46, 182] width 47 height 10
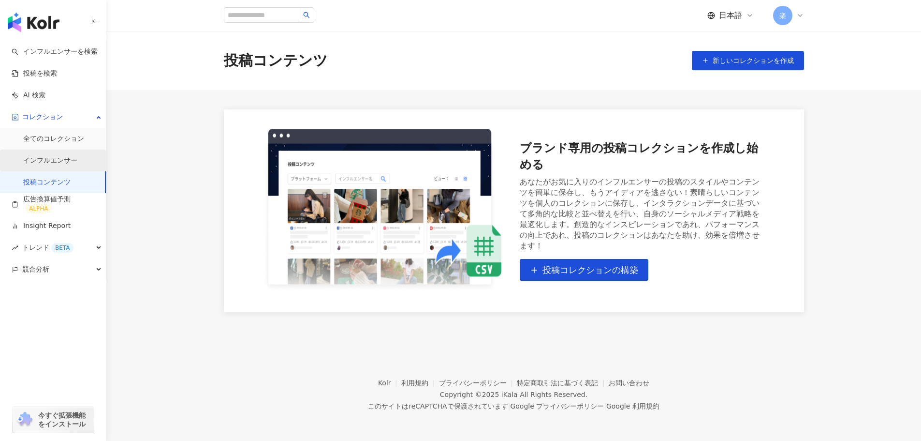
click at [65, 165] on link "インフルエンサー" at bounding box center [50, 161] width 54 height 10
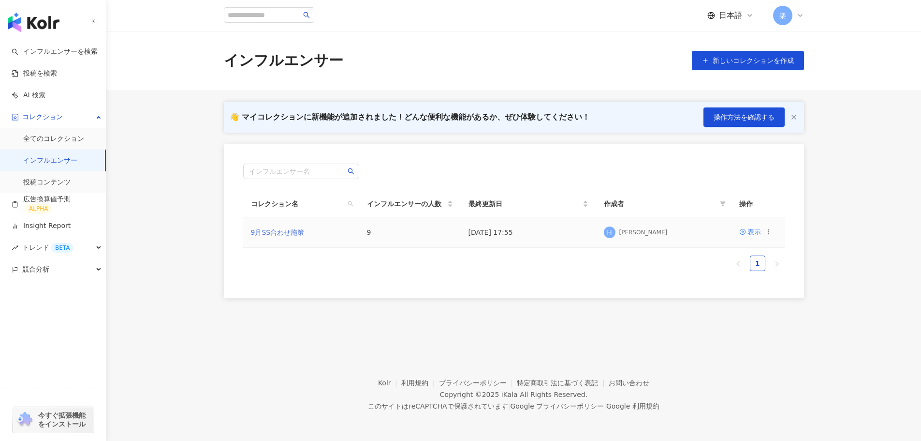
click at [279, 230] on link "9月SS合わせ施策" at bounding box center [278, 232] width 54 height 8
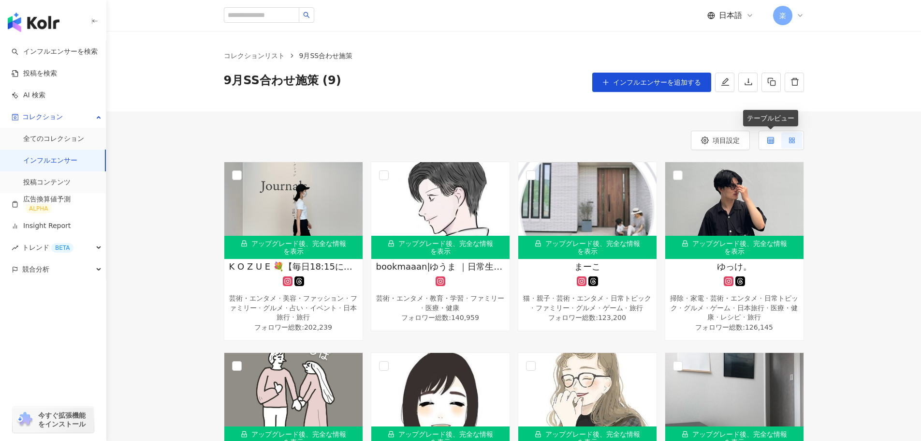
click at [766, 145] on label at bounding box center [770, 140] width 21 height 16
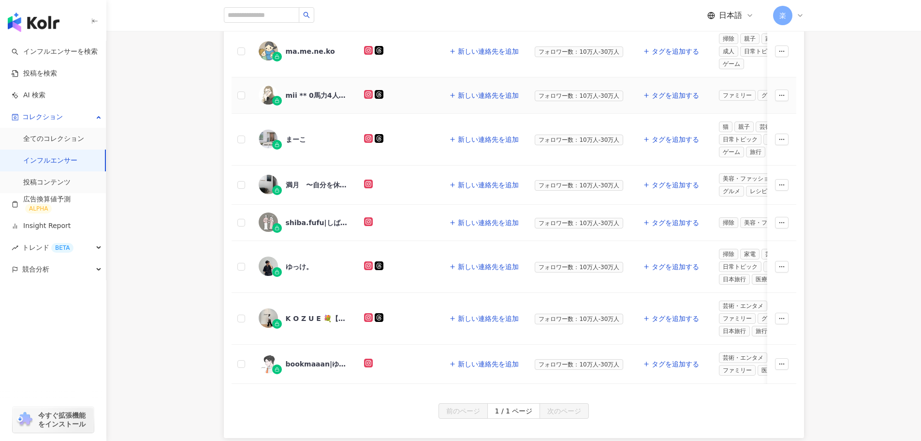
scroll to position [230, 0]
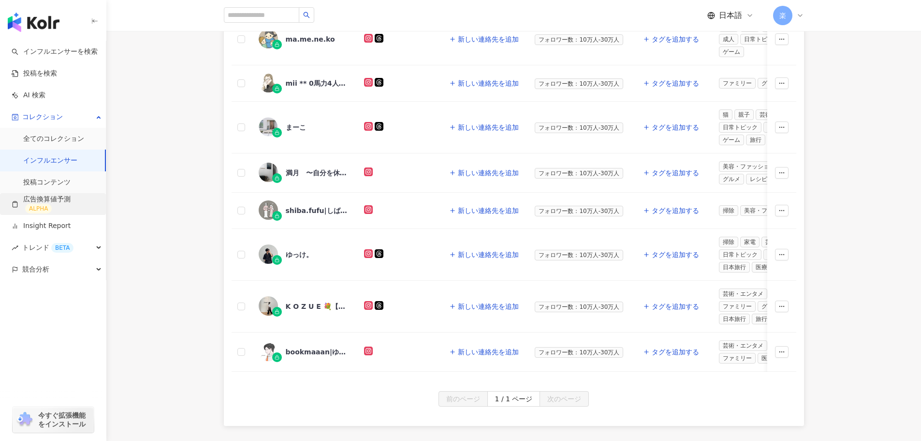
click at [79, 210] on link "広告換算値予測 ALPHA" at bounding box center [55, 203] width 87 height 19
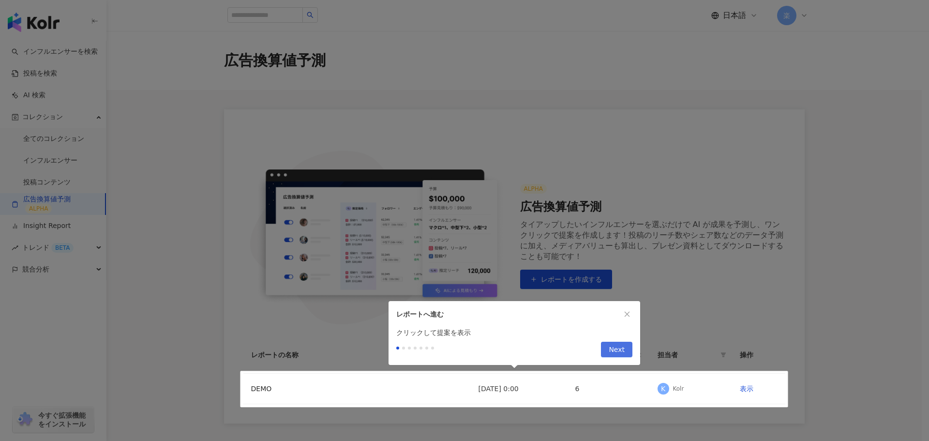
click at [621, 352] on span "Next" at bounding box center [616, 349] width 16 height 15
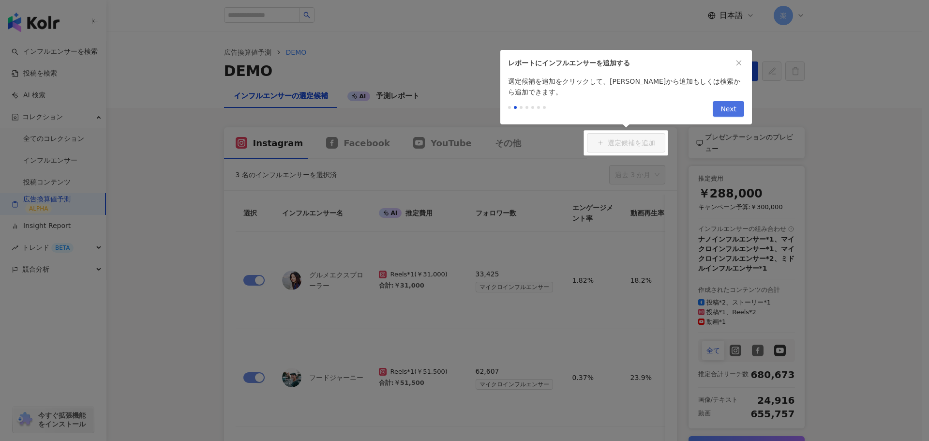
click at [729, 105] on span "Next" at bounding box center [728, 109] width 16 height 15
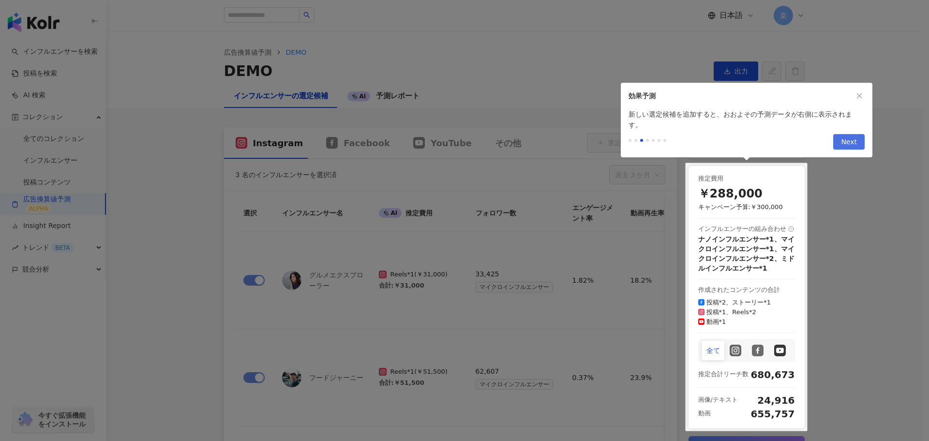
click at [851, 137] on span "Next" at bounding box center [849, 141] width 16 height 15
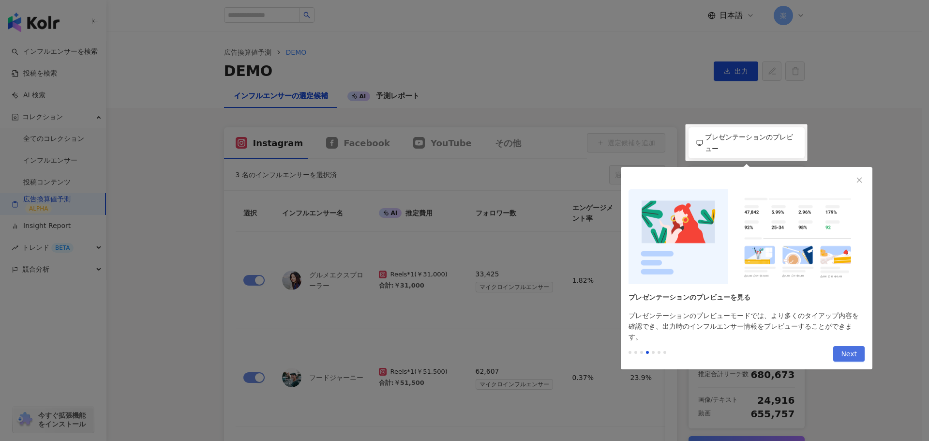
click at [847, 346] on span "Next" at bounding box center [849, 353] width 16 height 15
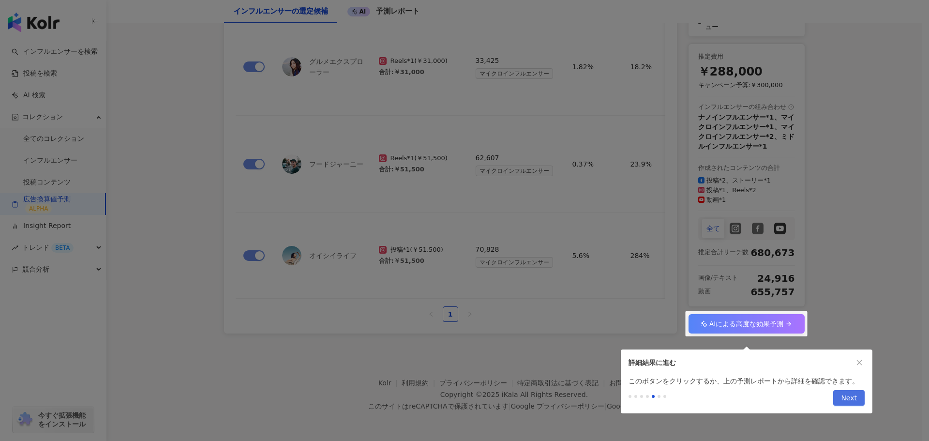
click at [845, 391] on span "Next" at bounding box center [849, 397] width 16 height 15
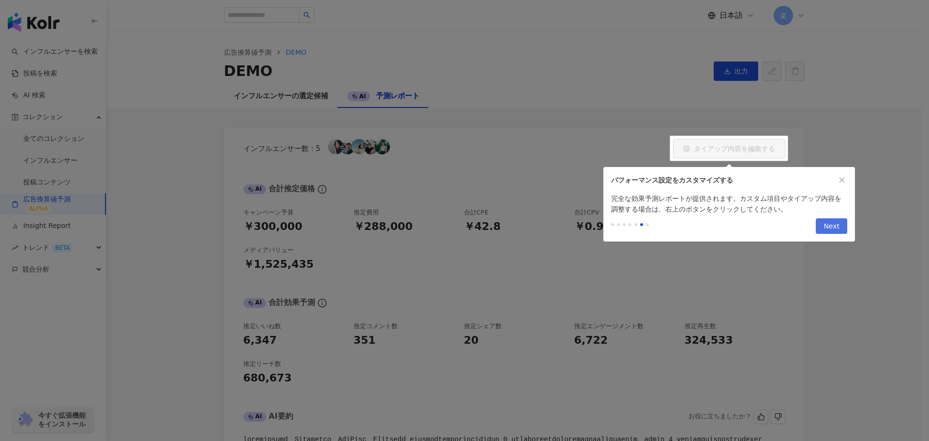
click at [834, 225] on span "Next" at bounding box center [831, 226] width 16 height 15
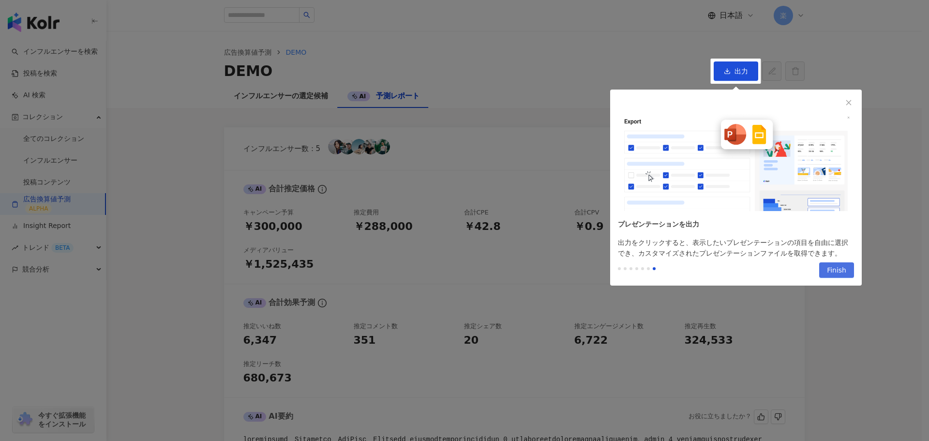
click at [839, 275] on span "Finish" at bounding box center [836, 270] width 19 height 15
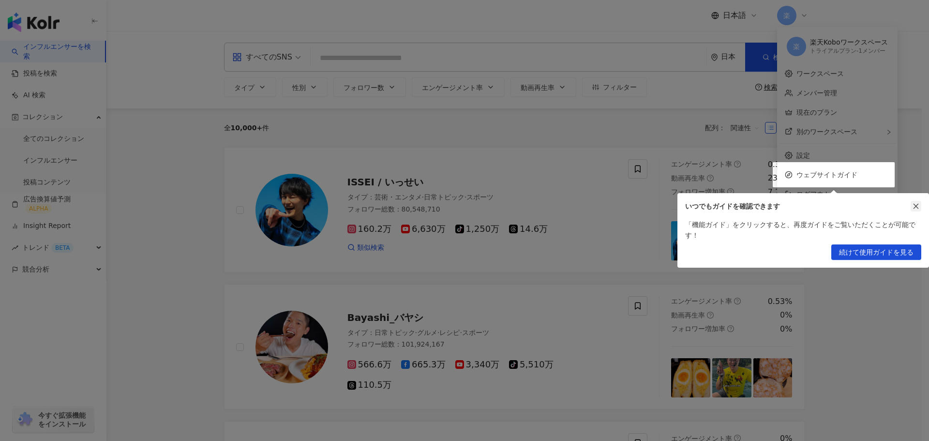
click at [919, 201] on button "button" at bounding box center [915, 206] width 11 height 11
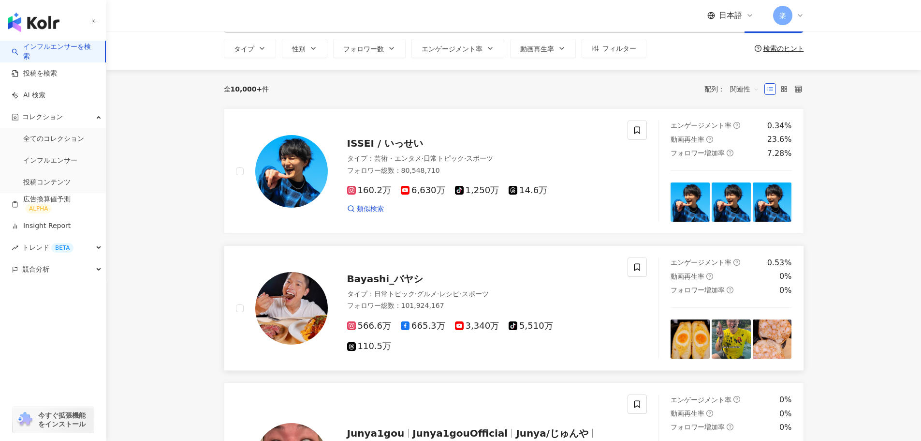
scroll to position [39, 0]
click at [49, 207] on link "広告換算値予測 ALPHA" at bounding box center [55, 203] width 87 height 19
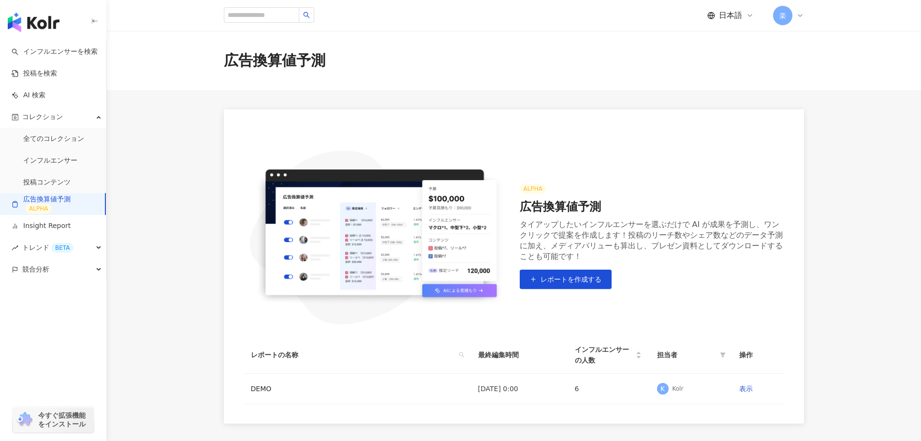
scroll to position [90, 0]
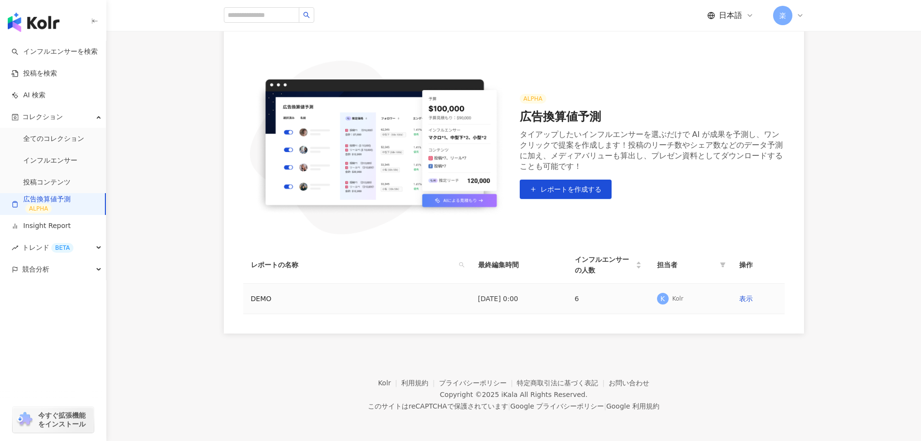
click at [431, 308] on td "DEMO" at bounding box center [356, 298] width 227 height 30
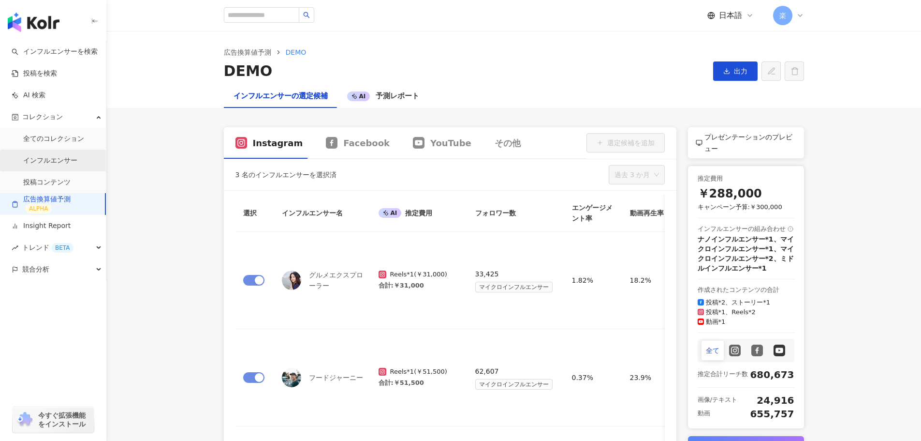
click at [74, 164] on link "インフルエンサー" at bounding box center [50, 161] width 54 height 10
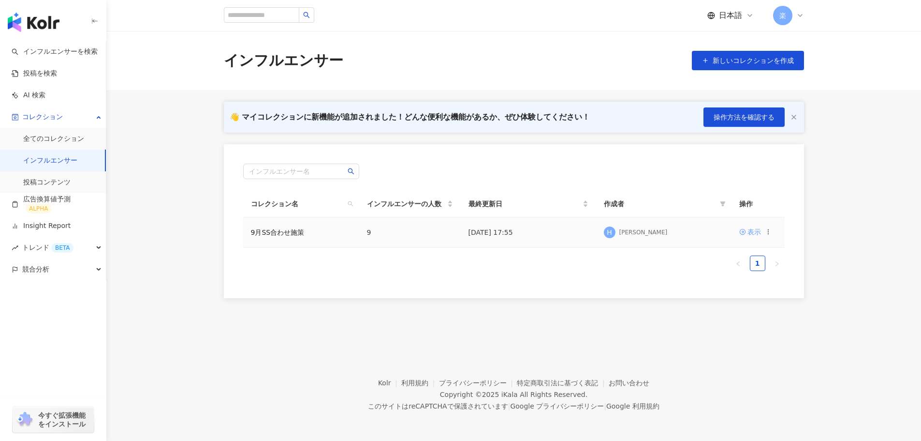
click at [743, 228] on link "表示" at bounding box center [751, 231] width 22 height 11
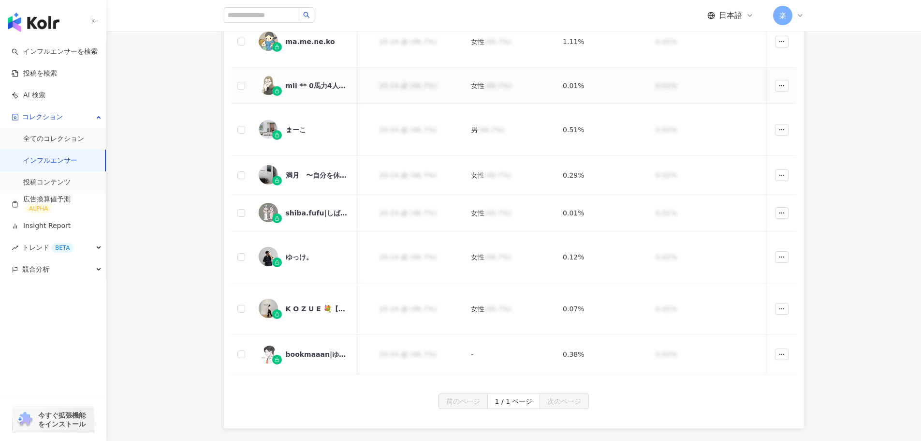
scroll to position [0, 616]
